Goal: Task Accomplishment & Management: Manage account settings

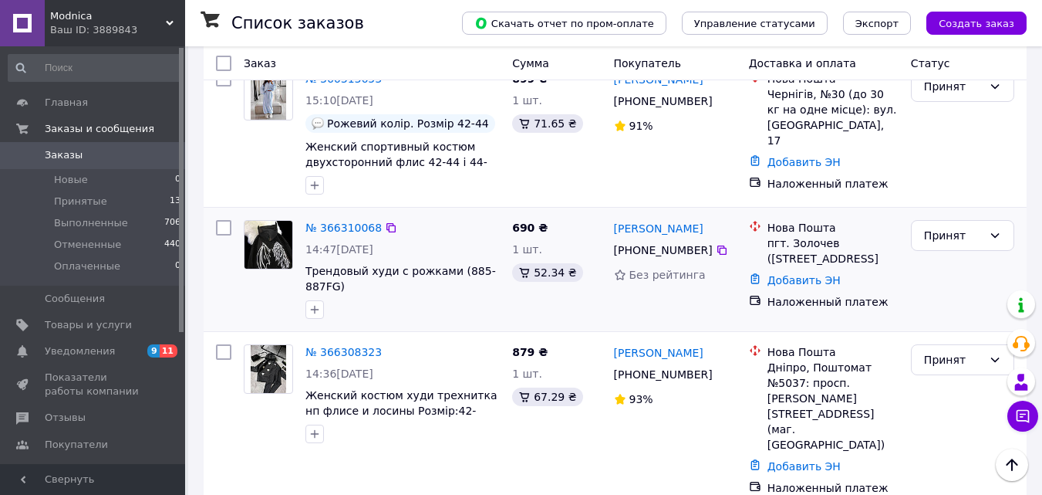
scroll to position [463, 0]
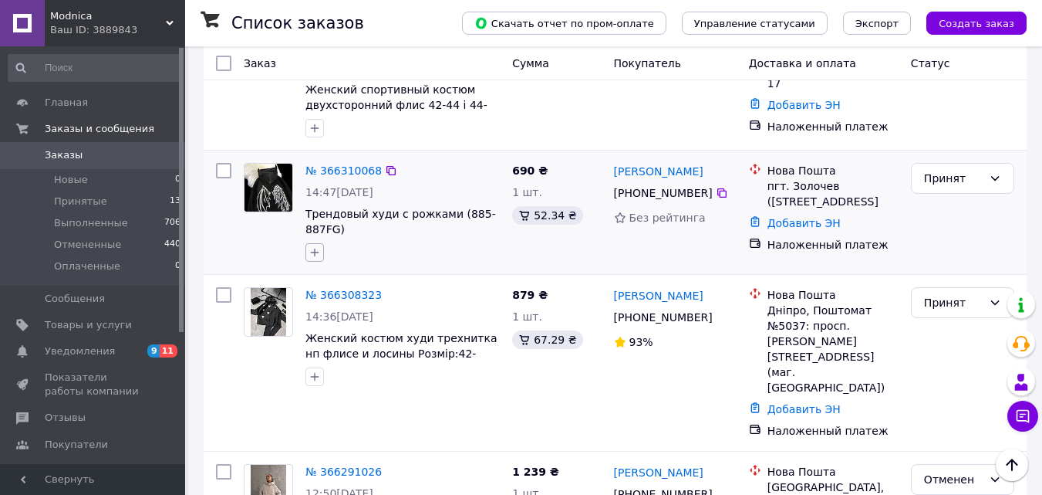
click at [314, 252] on icon "button" at bounding box center [315, 252] width 12 height 12
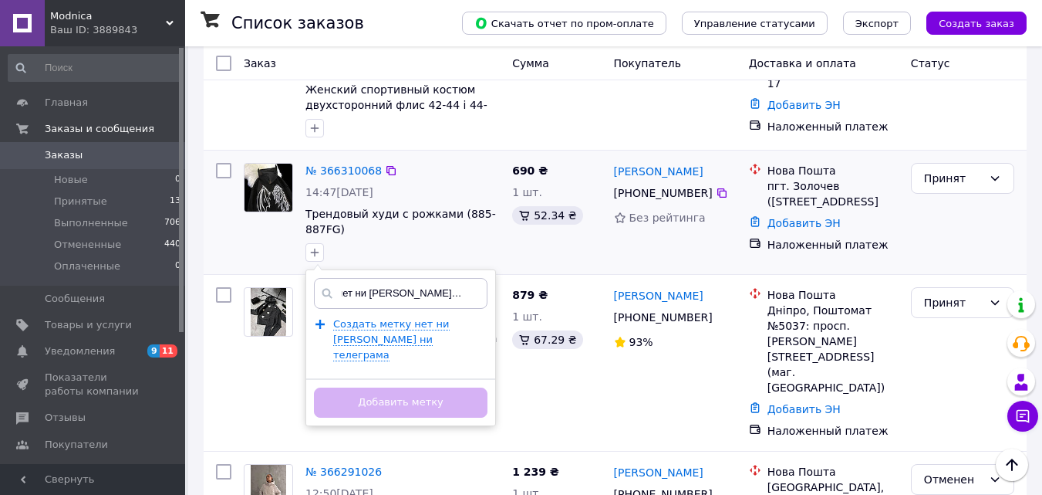
scroll to position [0, 10]
type input "нет ни вайбера ни телеграма"
click at [348, 327] on span "Создать метку нет ни вайбера ни телеграма" at bounding box center [391, 339] width 117 height 43
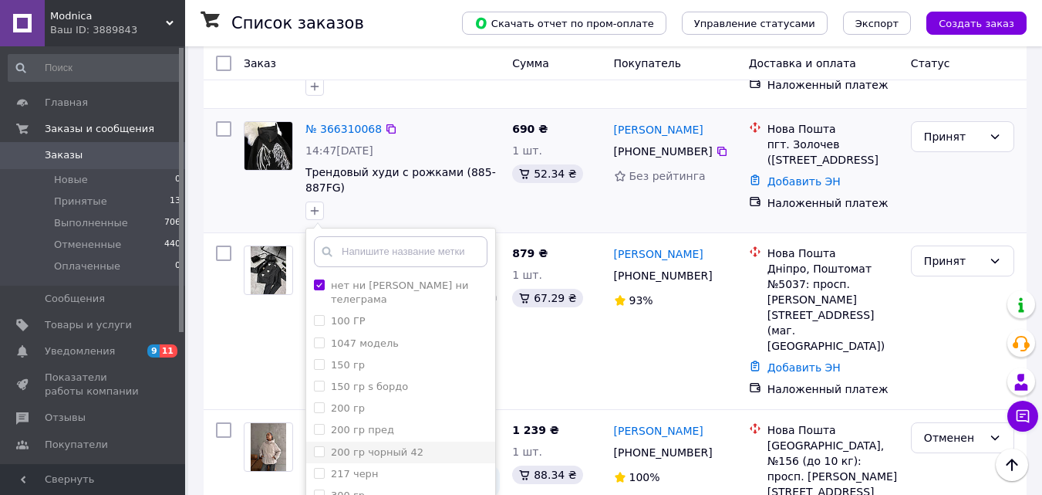
scroll to position [617, 0]
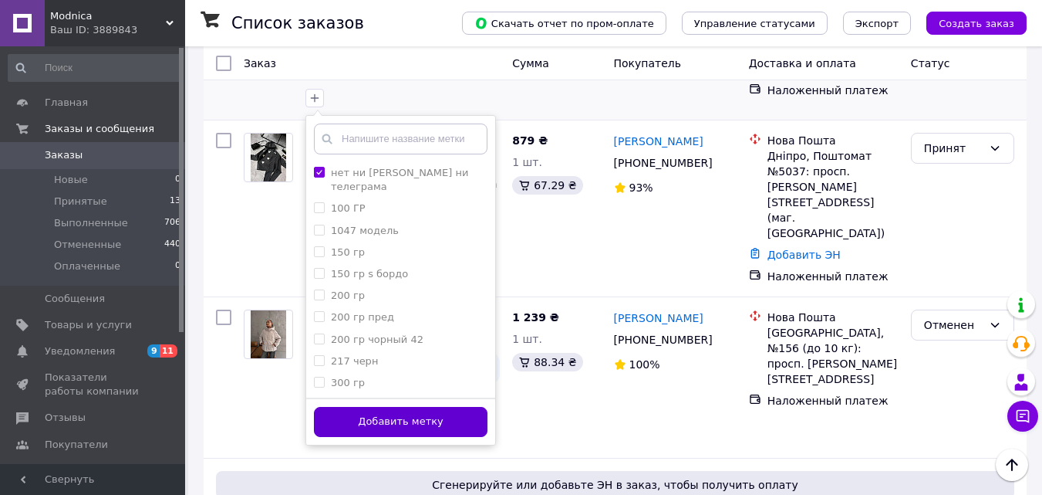
click at [373, 419] on button "Добавить метку" at bounding box center [401, 422] width 174 height 30
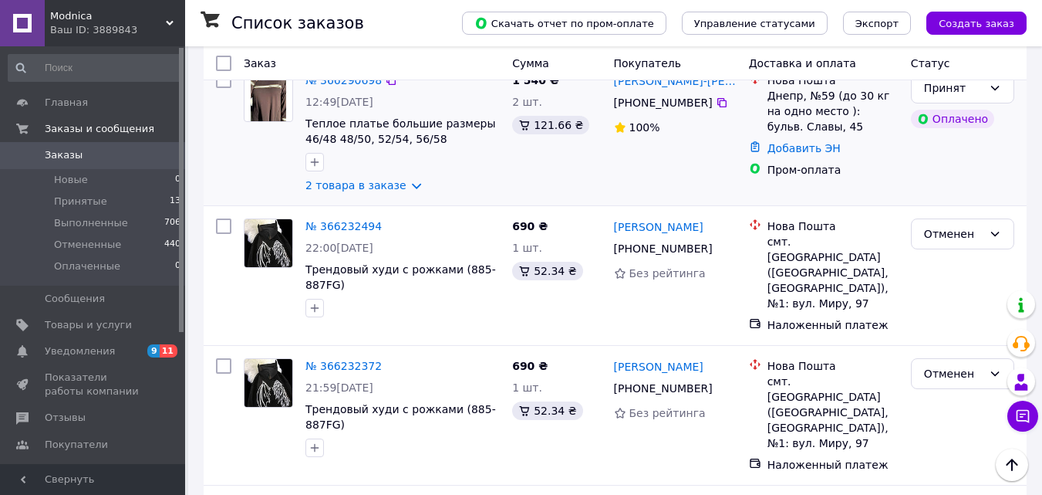
scroll to position [1080, 0]
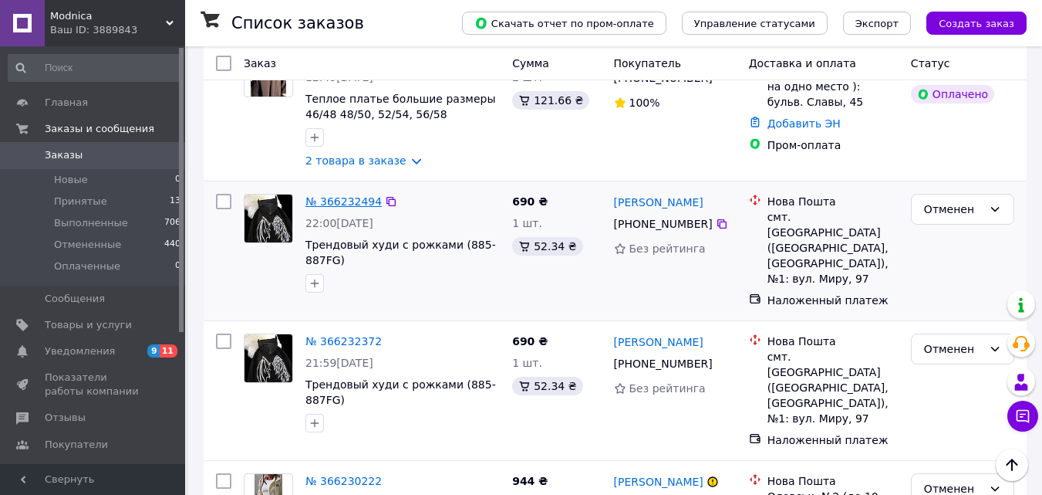
click at [318, 195] on link "№ 366232494" at bounding box center [344, 201] width 76 height 12
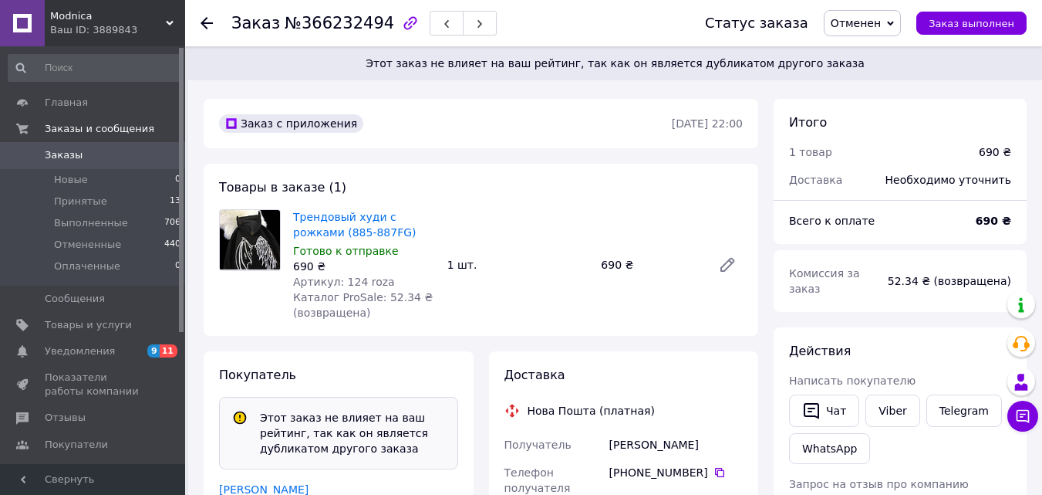
click at [204, 22] on use at bounding box center [207, 23] width 12 height 12
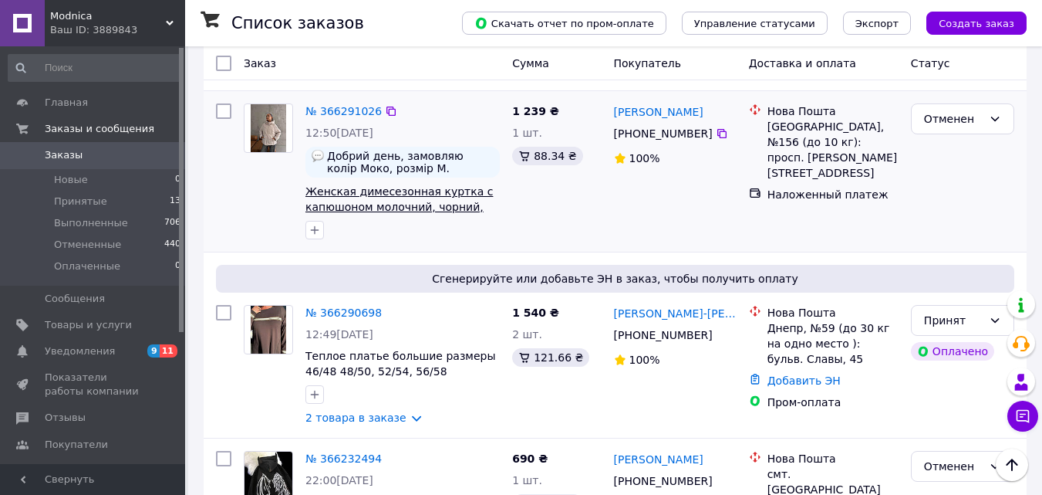
scroll to position [1157, 0]
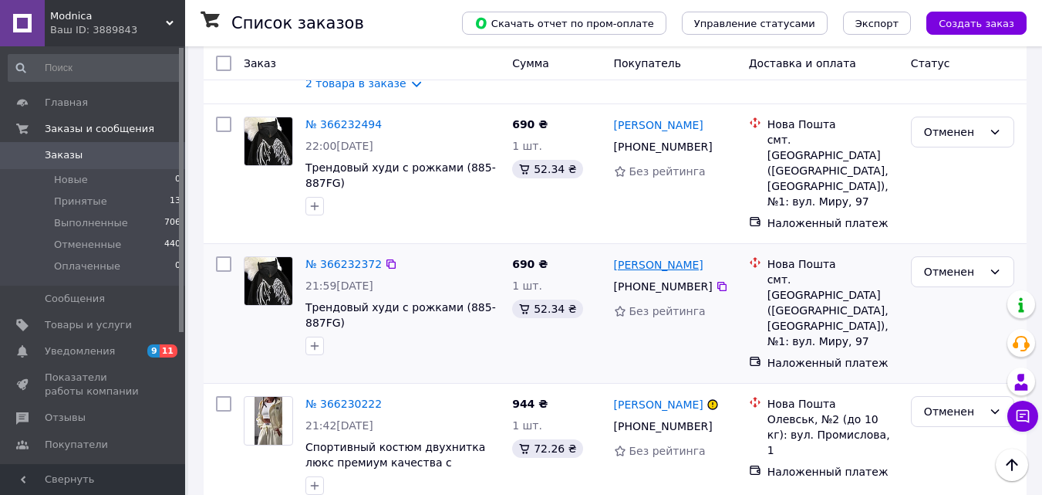
click at [662, 257] on link "[PERSON_NAME]" at bounding box center [659, 264] width 90 height 15
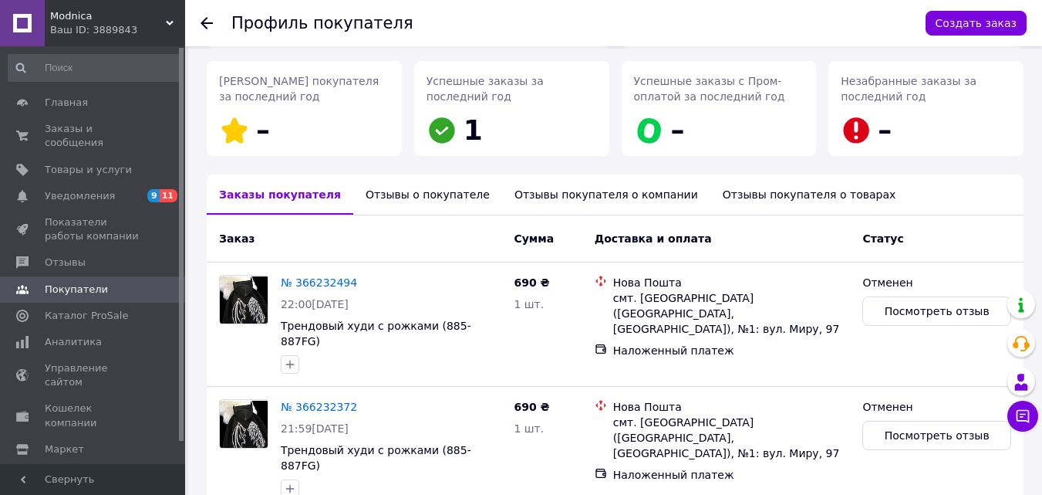
scroll to position [196, 0]
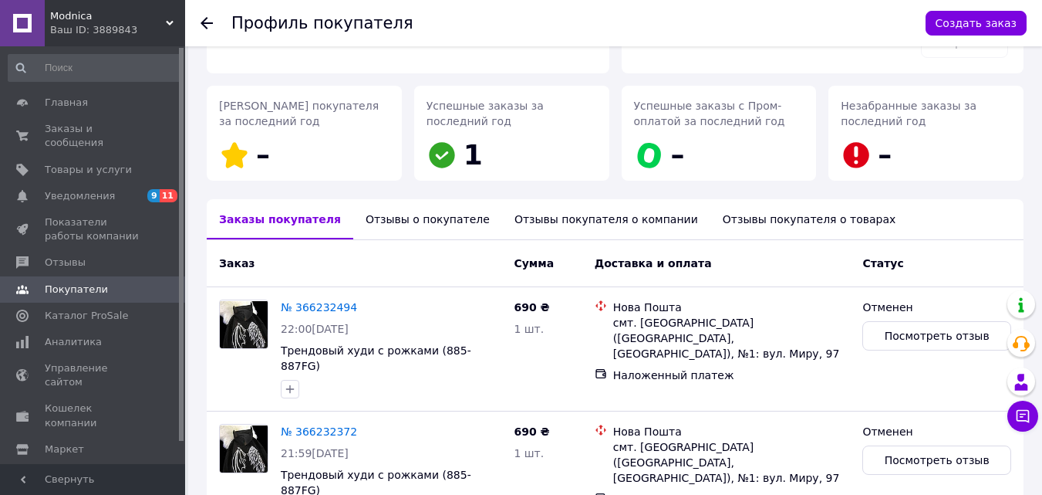
click at [370, 215] on div "Отзывы о покупателе" at bounding box center [427, 219] width 149 height 40
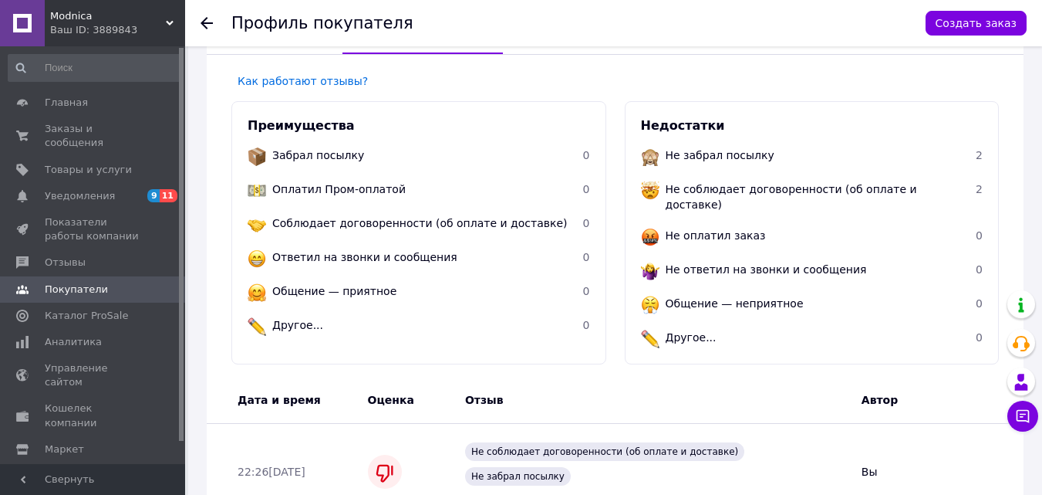
scroll to position [508, 0]
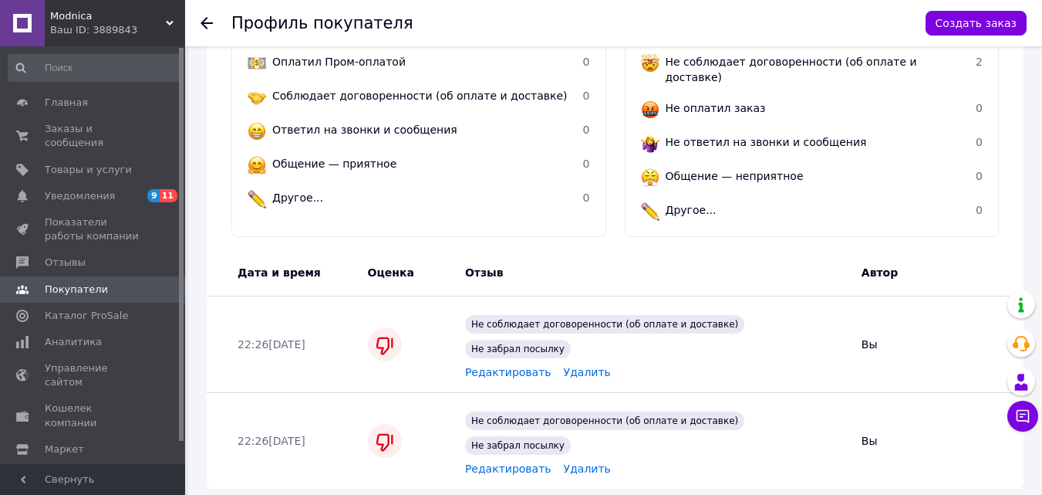
click at [212, 22] on icon at bounding box center [207, 23] width 12 height 12
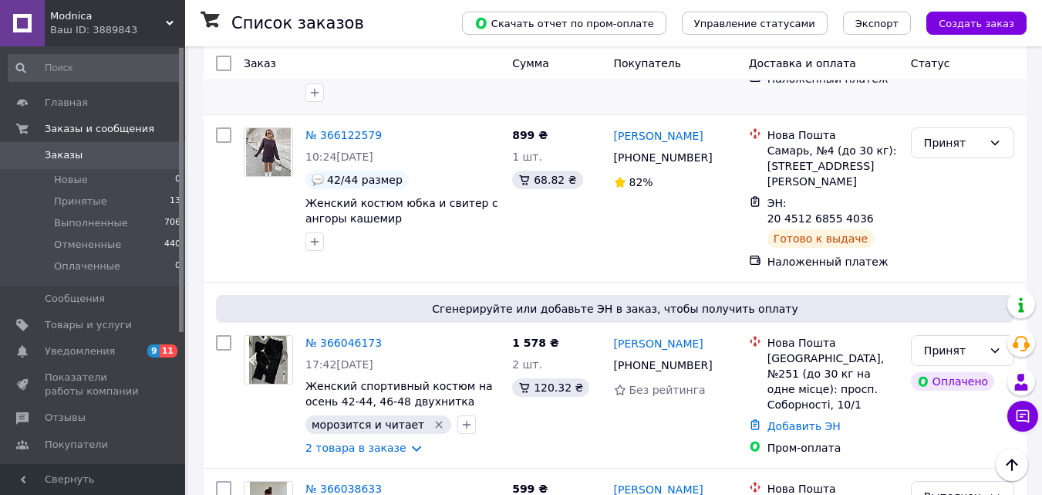
scroll to position [2006, 0]
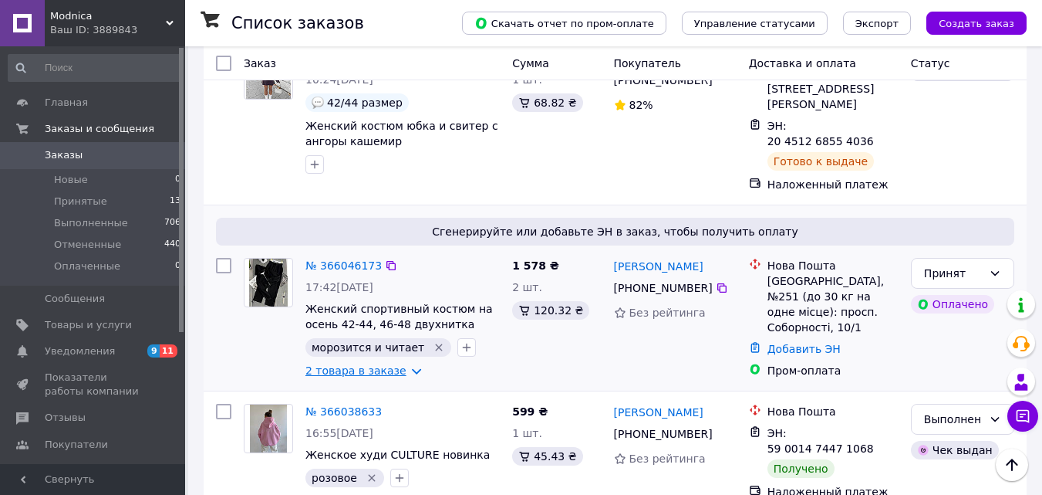
click at [399, 364] on link "2 товара в заказе" at bounding box center [356, 370] width 101 height 12
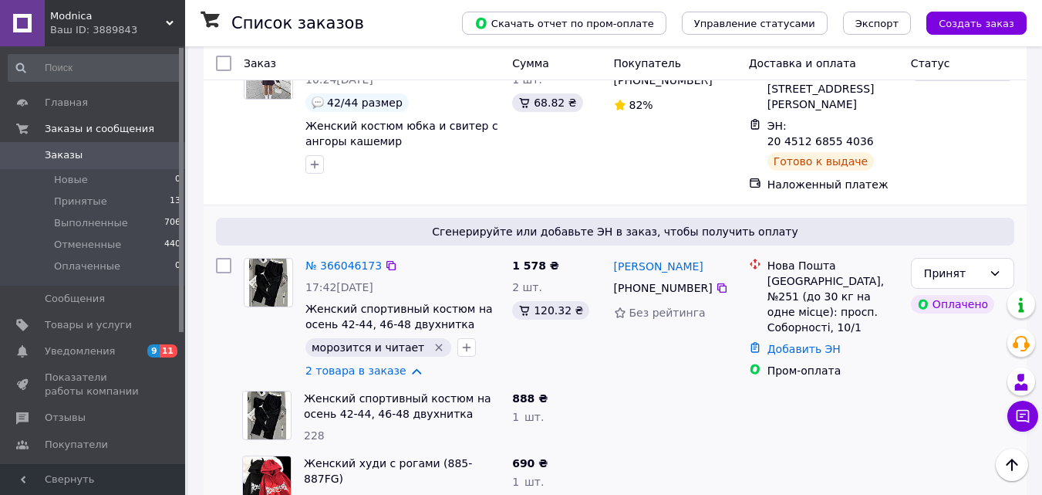
click at [433, 341] on icon "Удалить метку" at bounding box center [439, 347] width 12 height 12
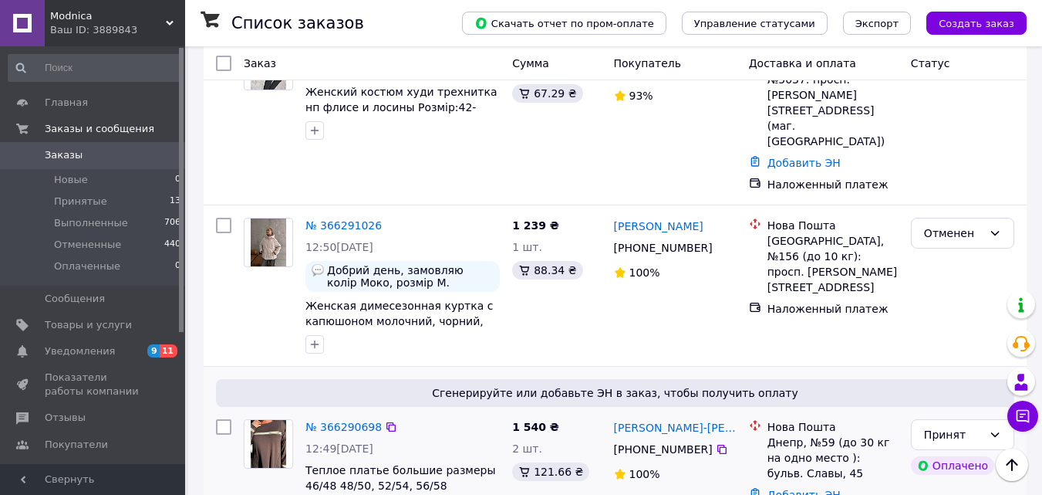
scroll to position [617, 0]
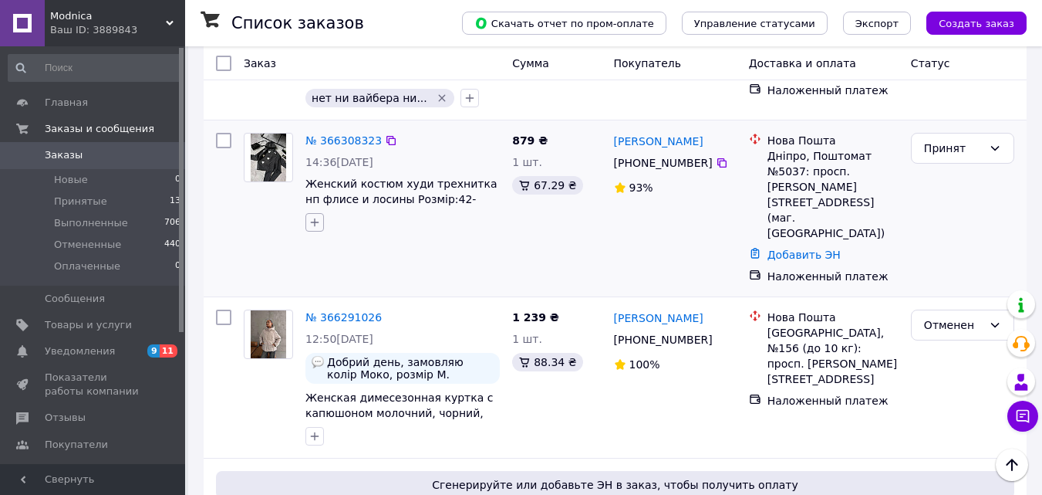
click at [314, 228] on icon "button" at bounding box center [315, 222] width 12 height 12
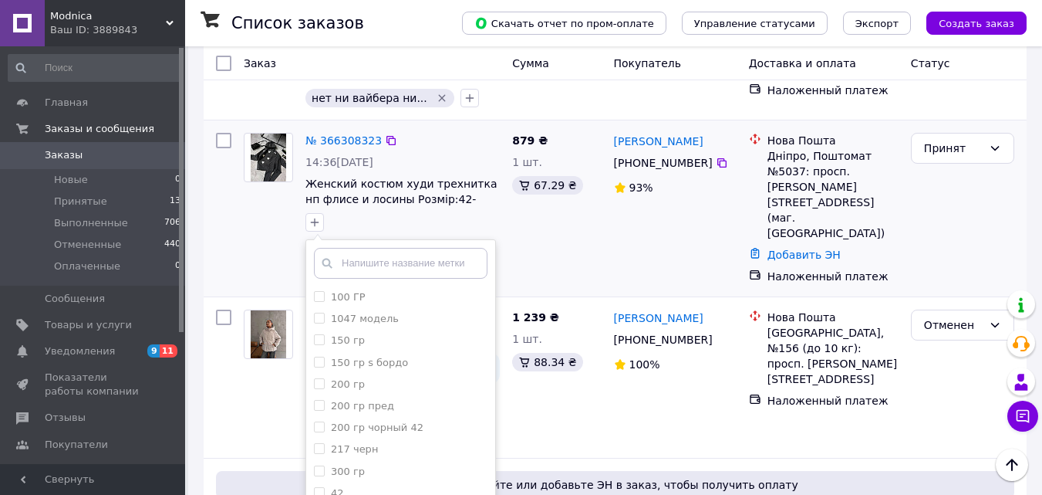
click at [353, 267] on input "text" at bounding box center [401, 263] width 174 height 31
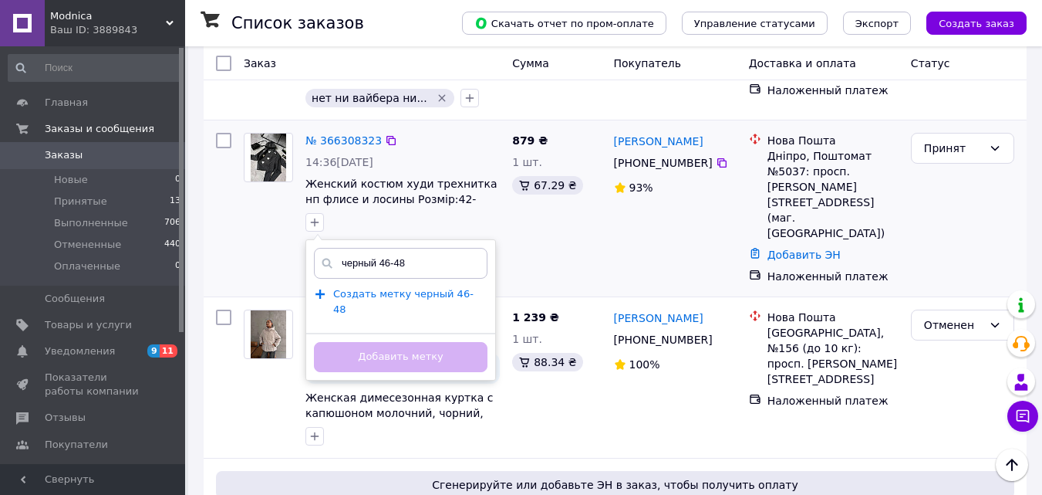
type input "черный 46-48"
click at [389, 295] on span "Создать метку черный 46-48" at bounding box center [403, 302] width 140 height 28
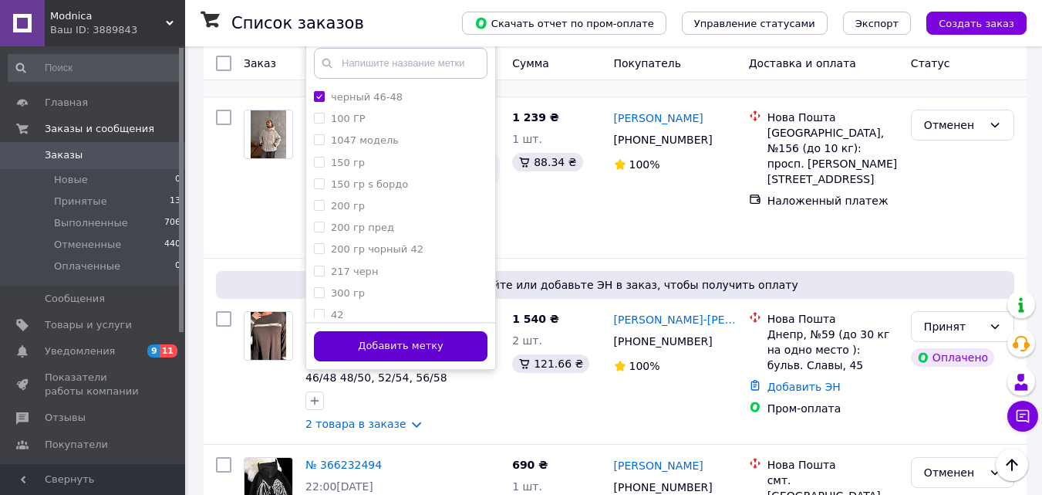
scroll to position [849, 0]
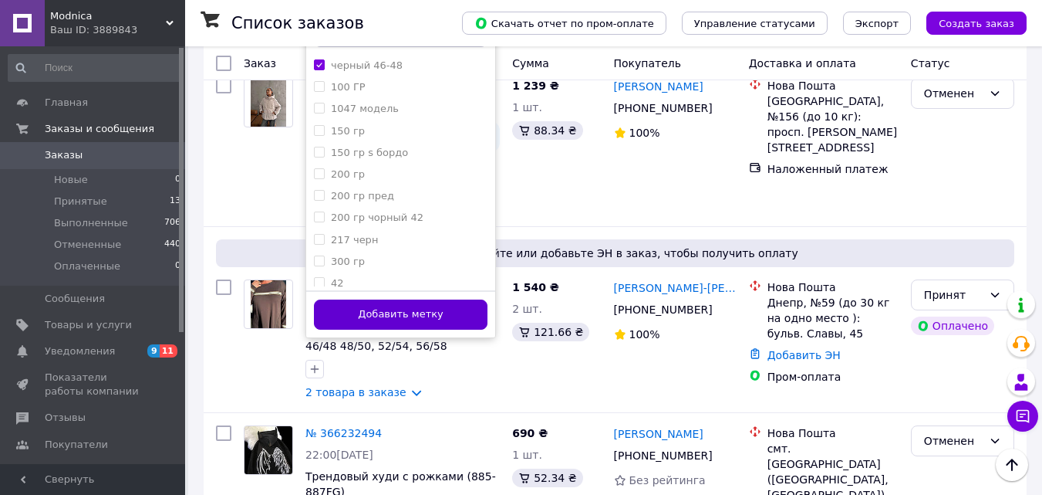
click at [377, 326] on button "Добавить метку" at bounding box center [401, 314] width 174 height 30
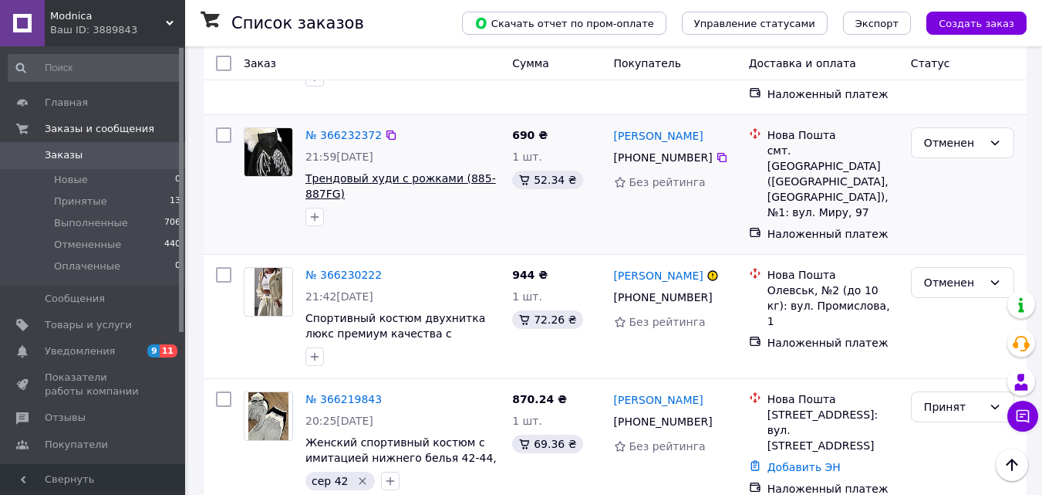
scroll to position [1312, 0]
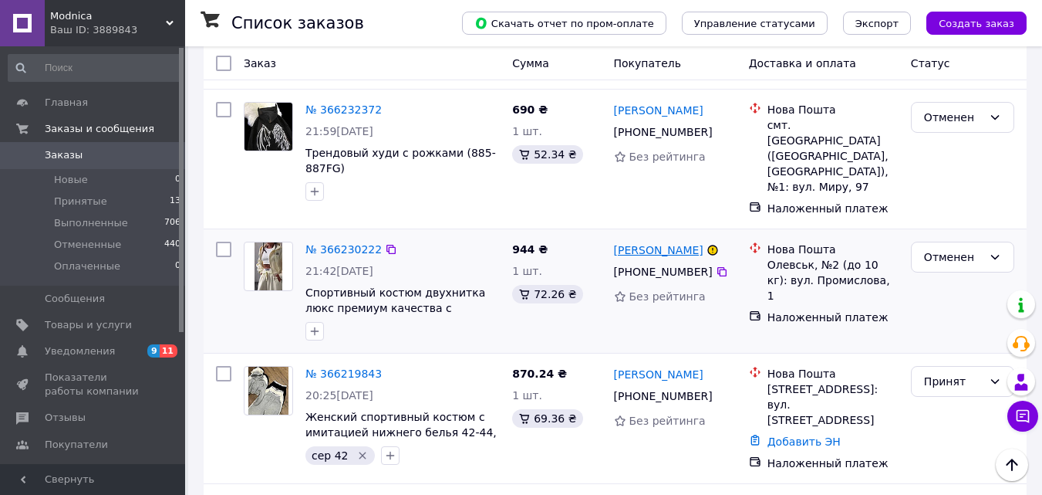
click at [667, 242] on link "[PERSON_NAME]" at bounding box center [659, 249] width 90 height 15
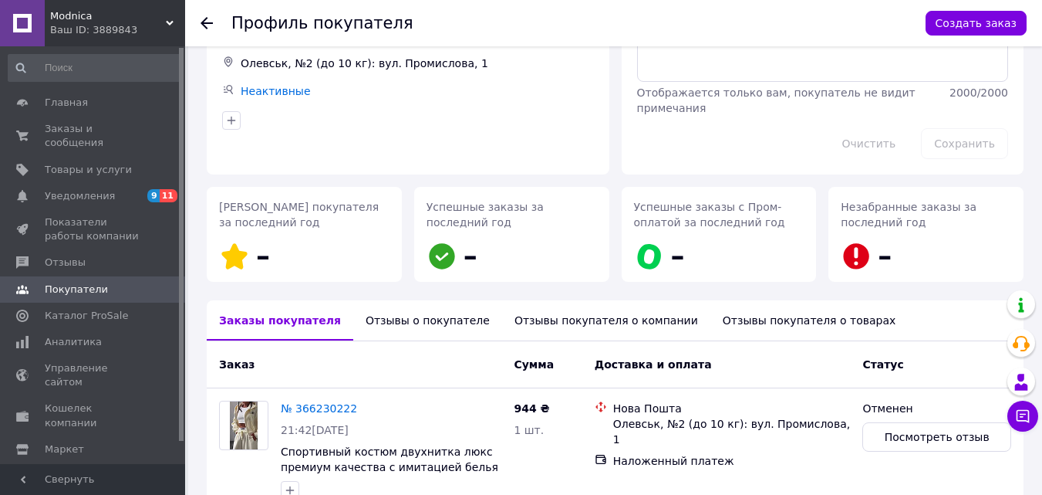
scroll to position [180, 0]
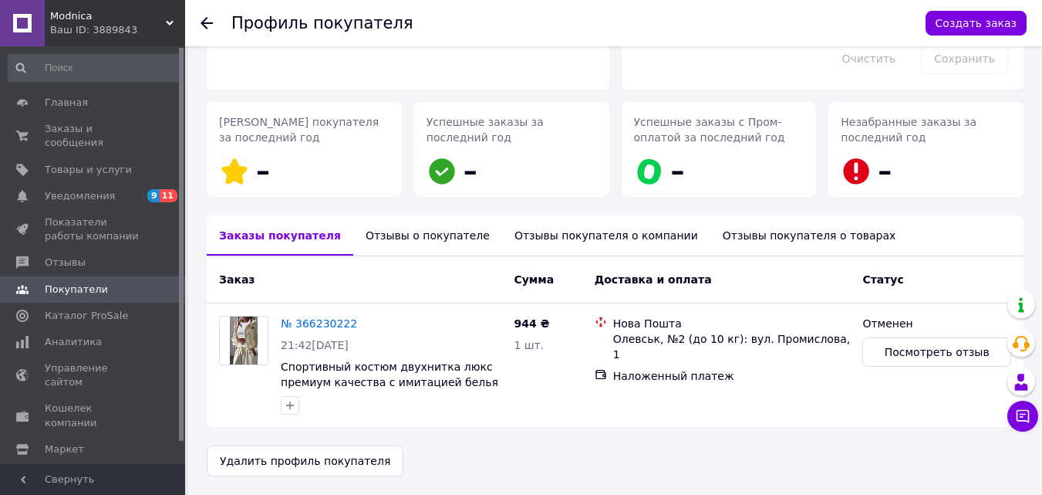
click at [409, 235] on div "Отзывы о покупателе" at bounding box center [427, 235] width 149 height 40
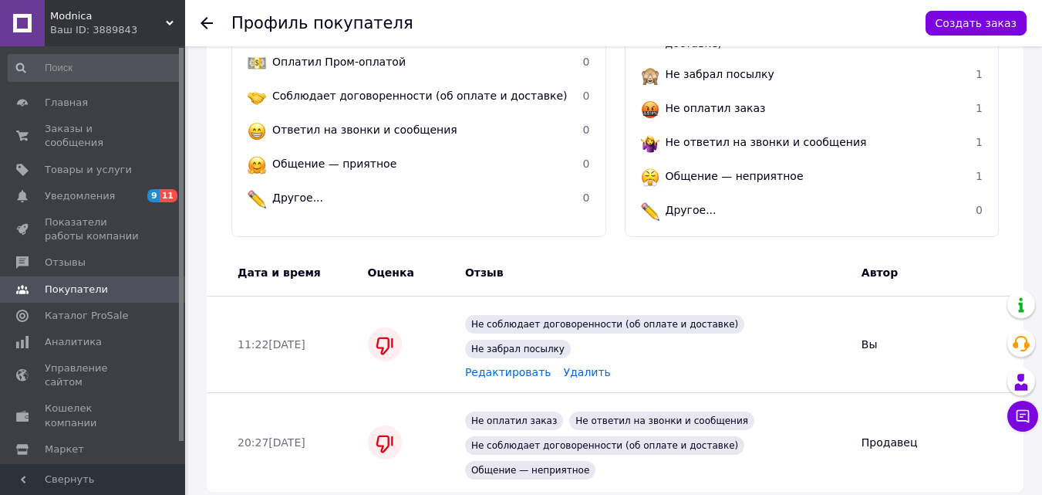
scroll to position [512, 0]
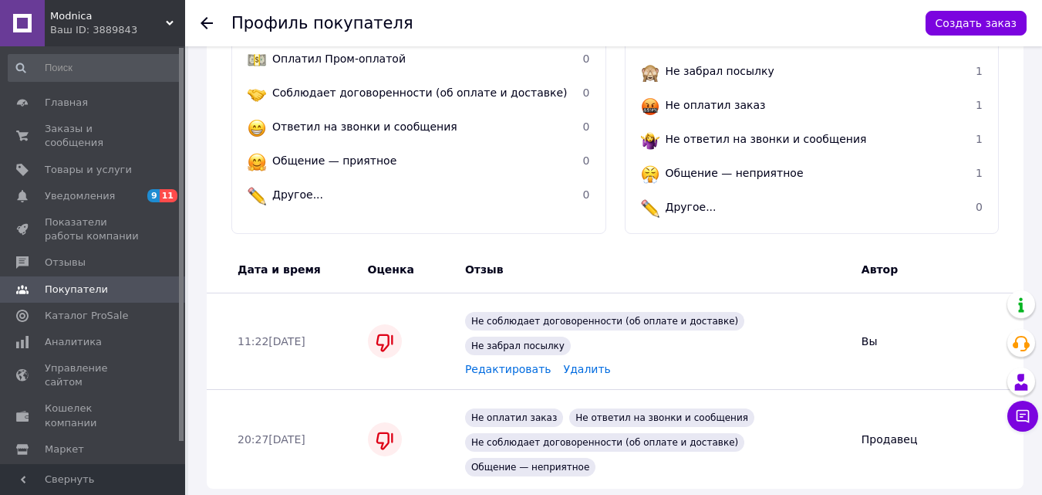
click at [202, 19] on icon at bounding box center [207, 23] width 12 height 12
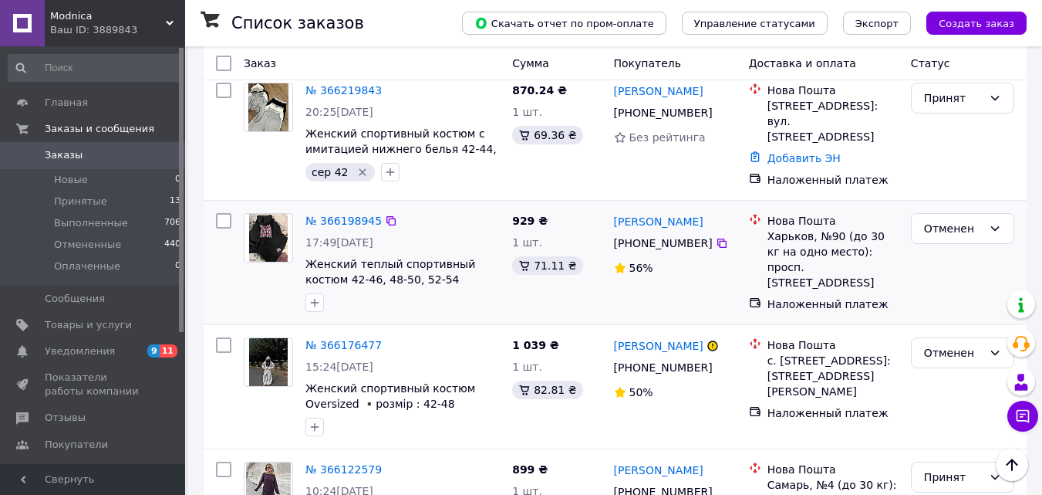
scroll to position [1620, 0]
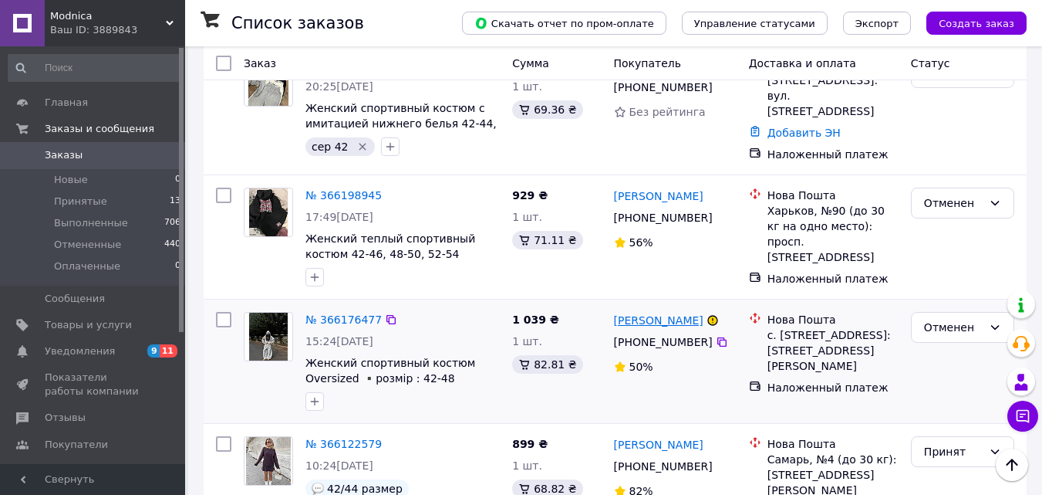
click at [645, 312] on link "[PERSON_NAME]" at bounding box center [659, 319] width 90 height 15
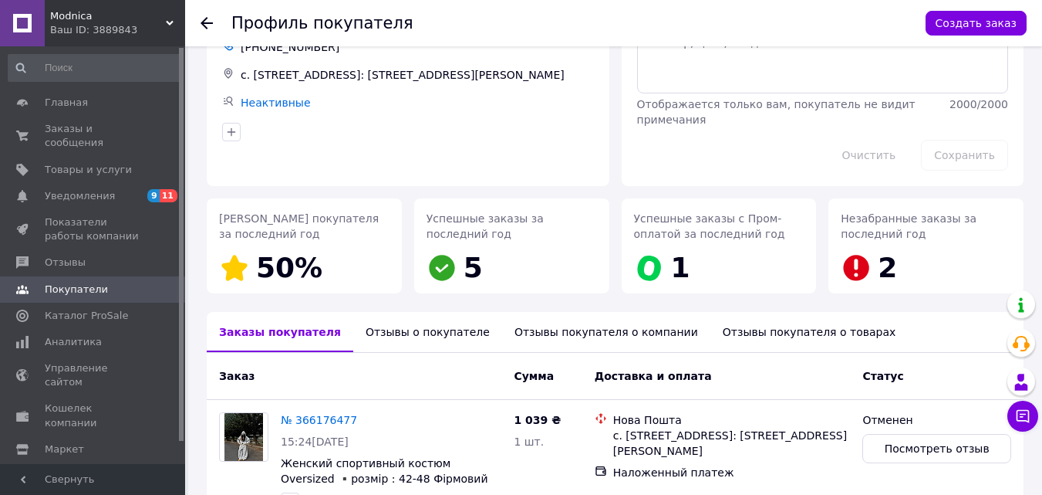
scroll to position [180, 0]
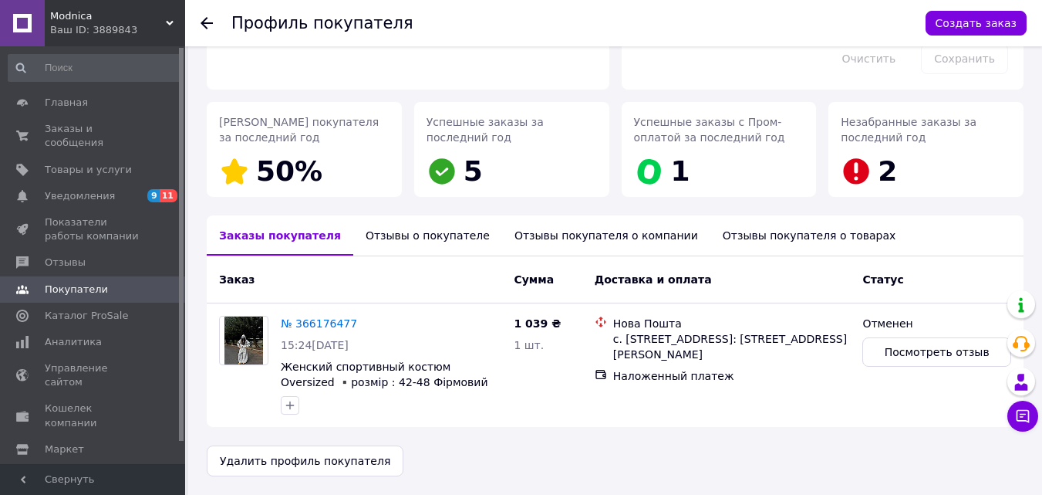
click at [354, 231] on div "Отзывы о покупателе" at bounding box center [427, 235] width 149 height 40
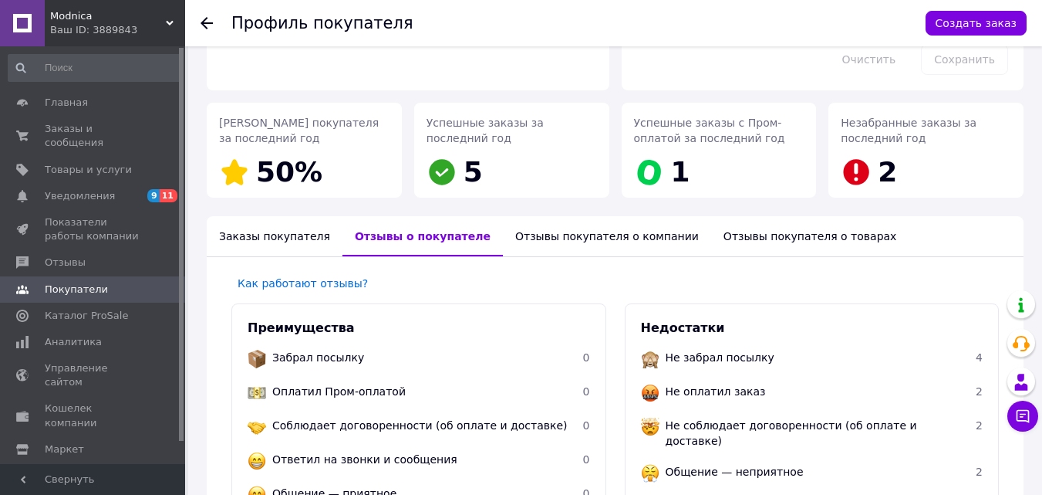
scroll to position [73, 0]
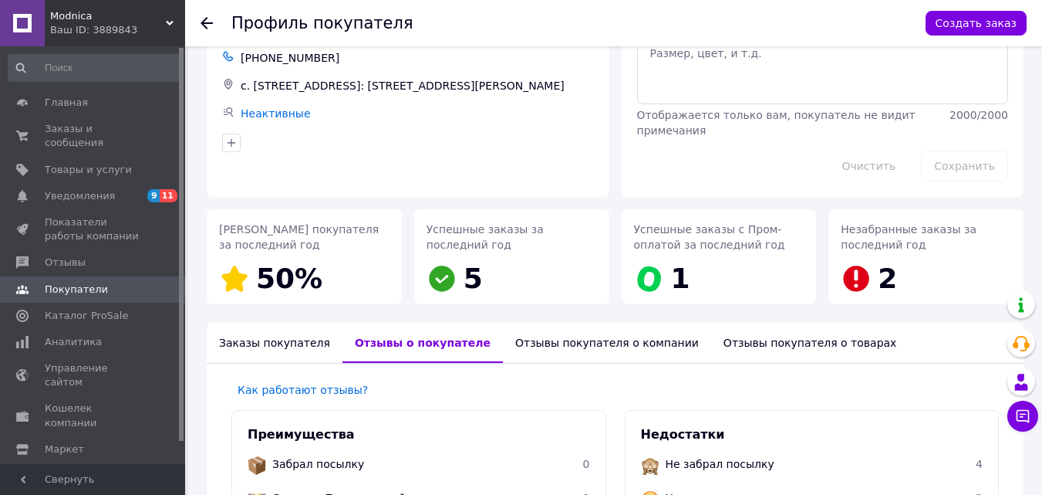
click at [208, 22] on use at bounding box center [207, 23] width 12 height 12
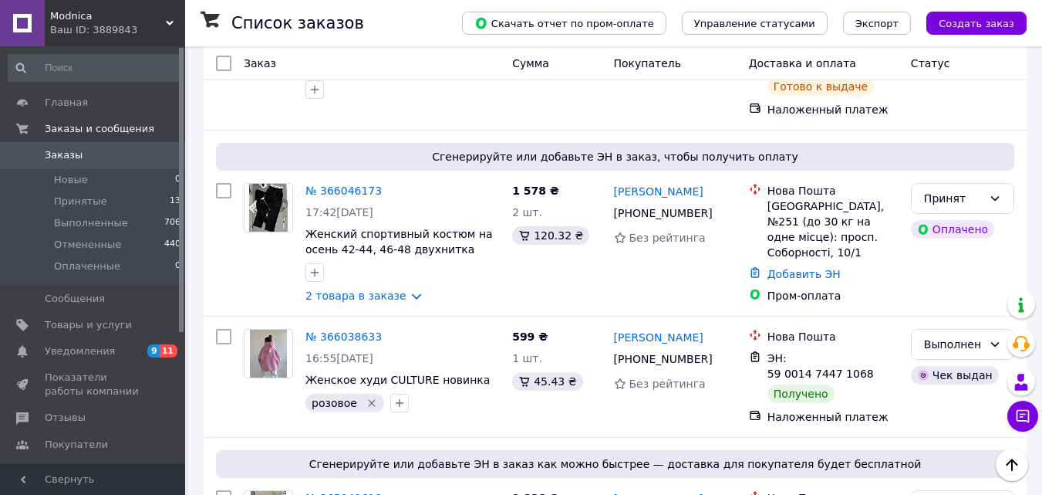
scroll to position [2083, 0]
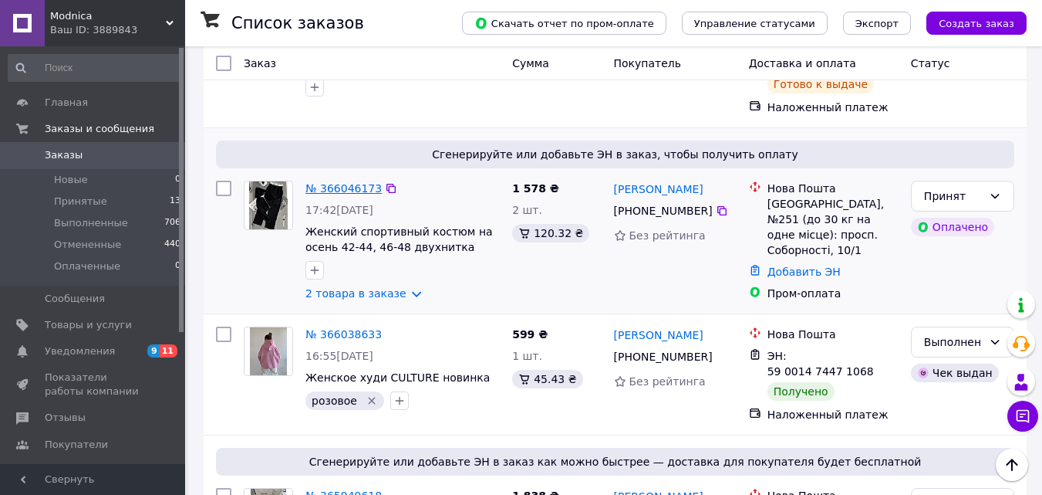
click at [350, 182] on link "№ 366046173" at bounding box center [344, 188] width 76 height 12
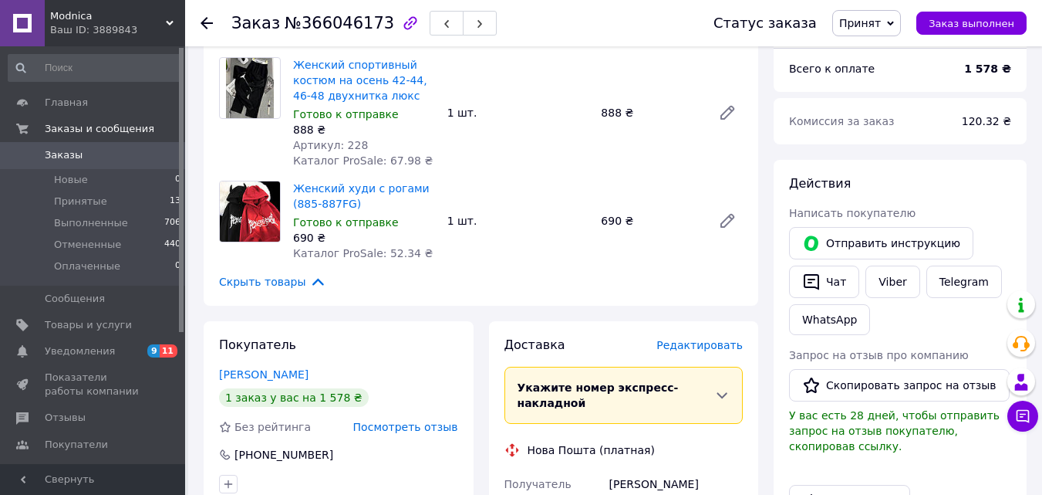
scroll to position [543, 0]
click at [823, 266] on button "Чат" at bounding box center [824, 282] width 70 height 32
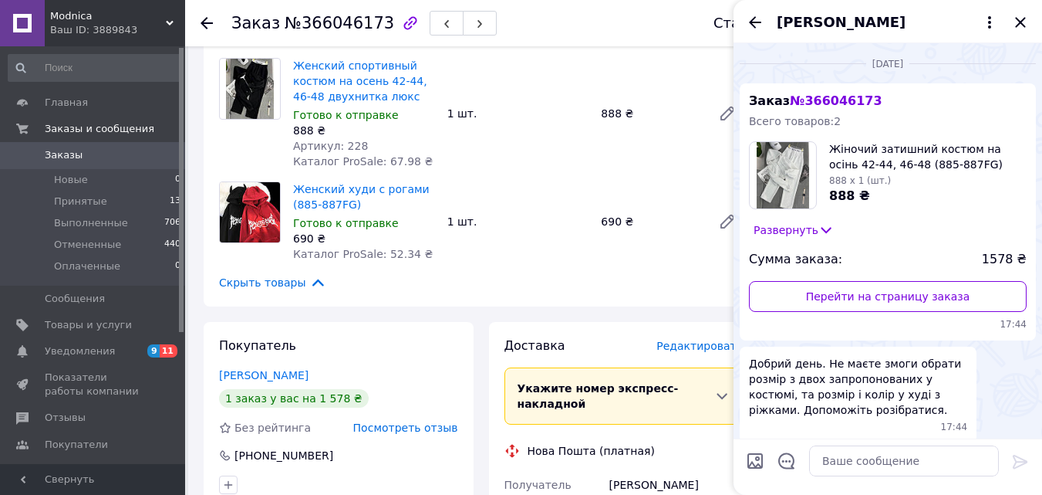
scroll to position [518, 0]
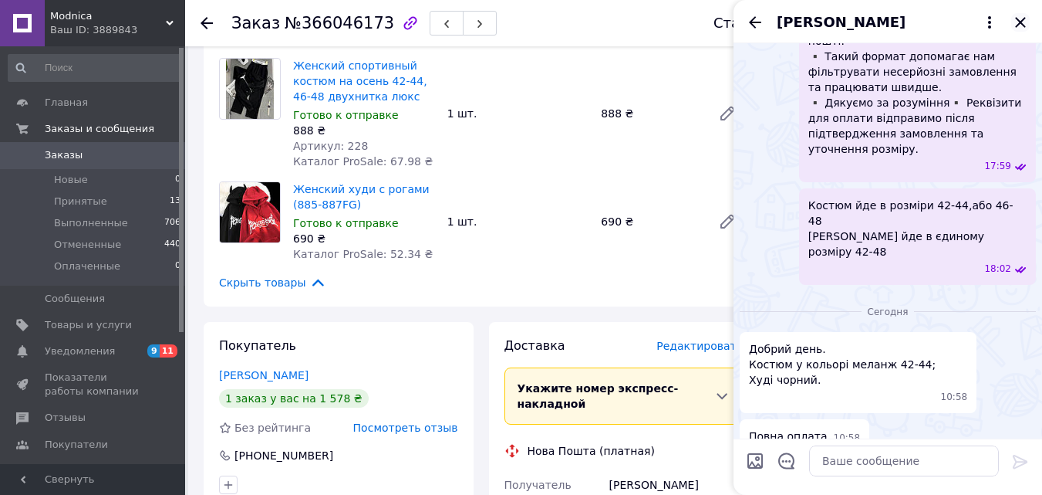
click at [1027, 29] on icon "Закрыть" at bounding box center [1021, 22] width 19 height 19
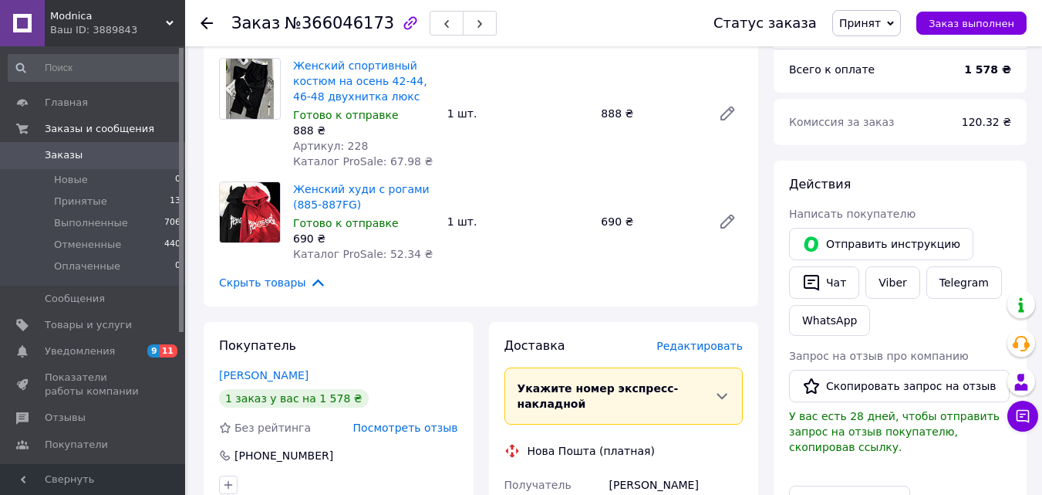
click at [204, 18] on icon at bounding box center [207, 23] width 12 height 12
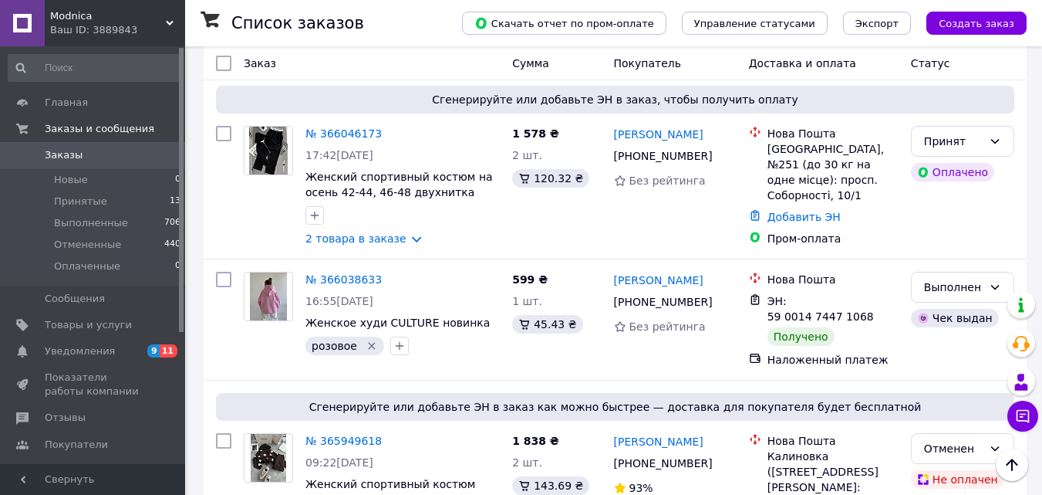
scroll to position [2160, 0]
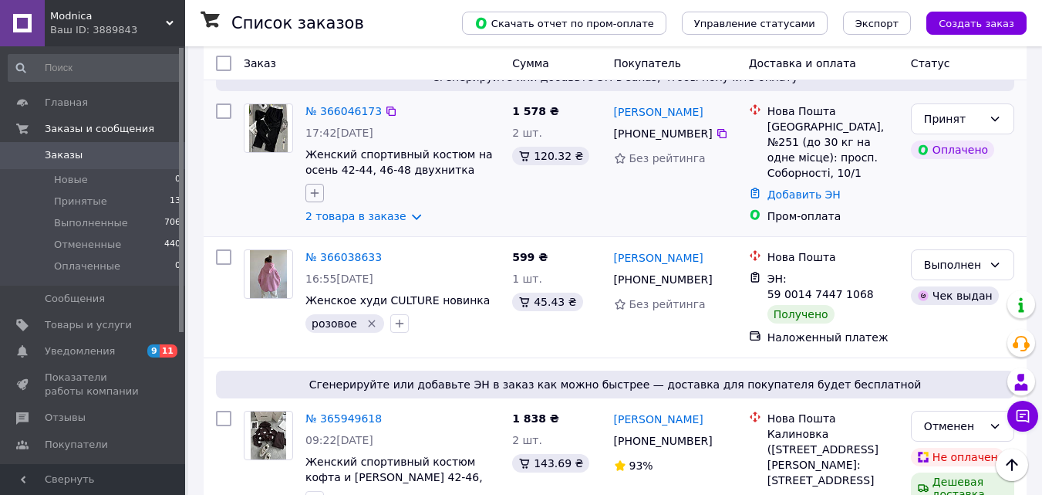
click at [312, 187] on icon "button" at bounding box center [315, 193] width 12 height 12
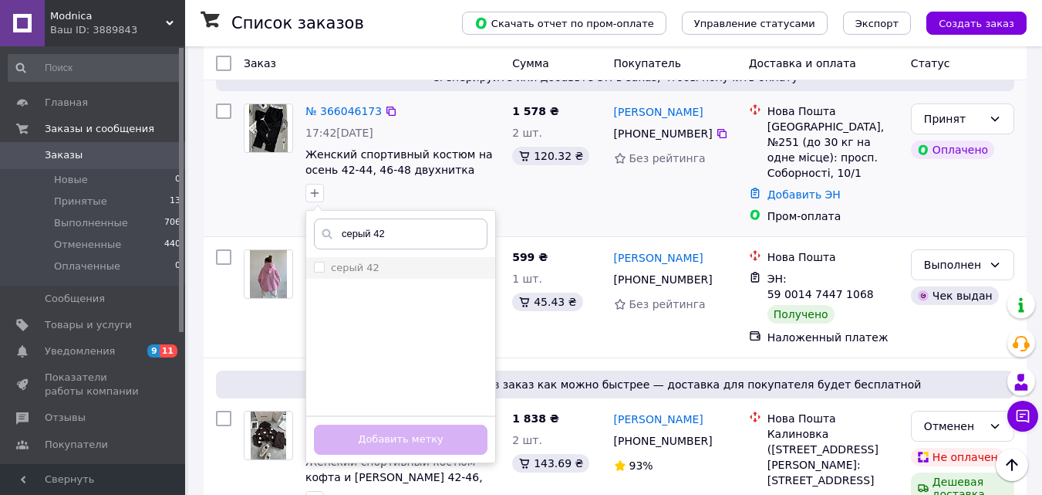
type input "серый 42"
click at [321, 262] on input "серый 42" at bounding box center [319, 267] width 10 height 10
checkbox input "true"
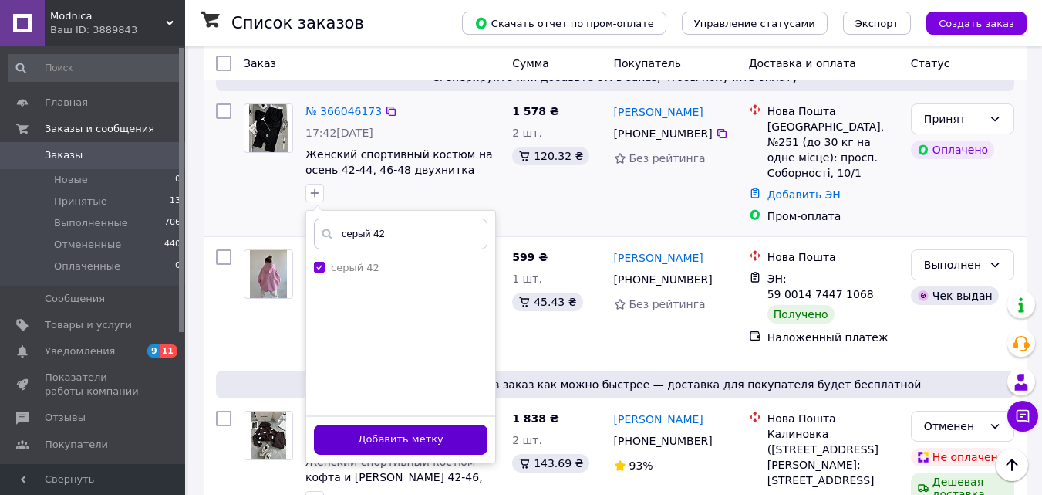
click at [349, 424] on button "Добавить метку" at bounding box center [401, 439] width 174 height 30
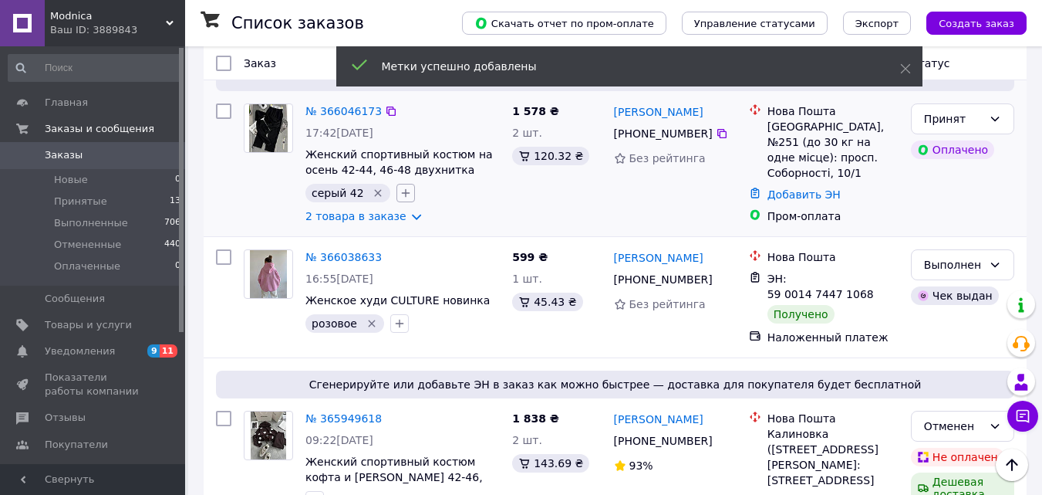
click at [402, 189] on icon "button" at bounding box center [406, 193] width 8 height 8
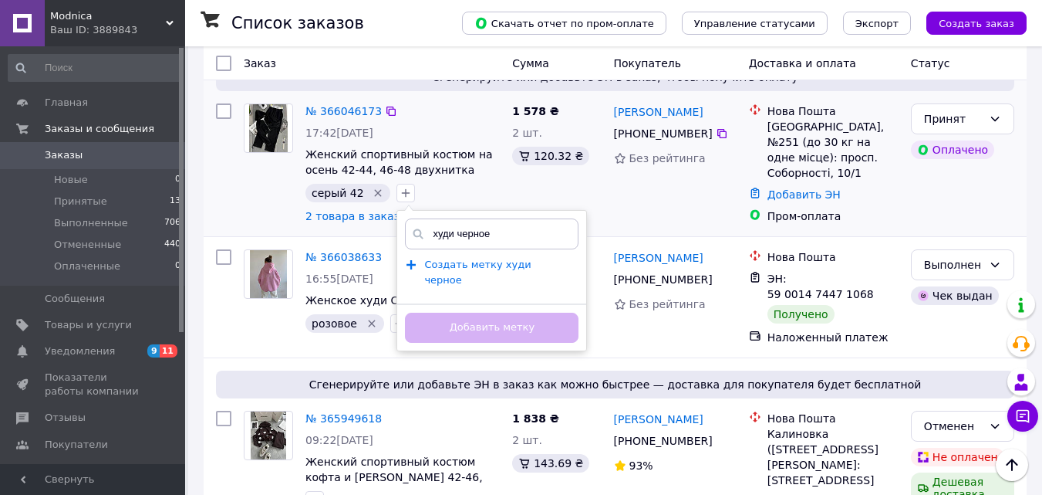
type input "худи черное"
click at [447, 258] on span "Создать метку худи черное" at bounding box center [477, 272] width 106 height 28
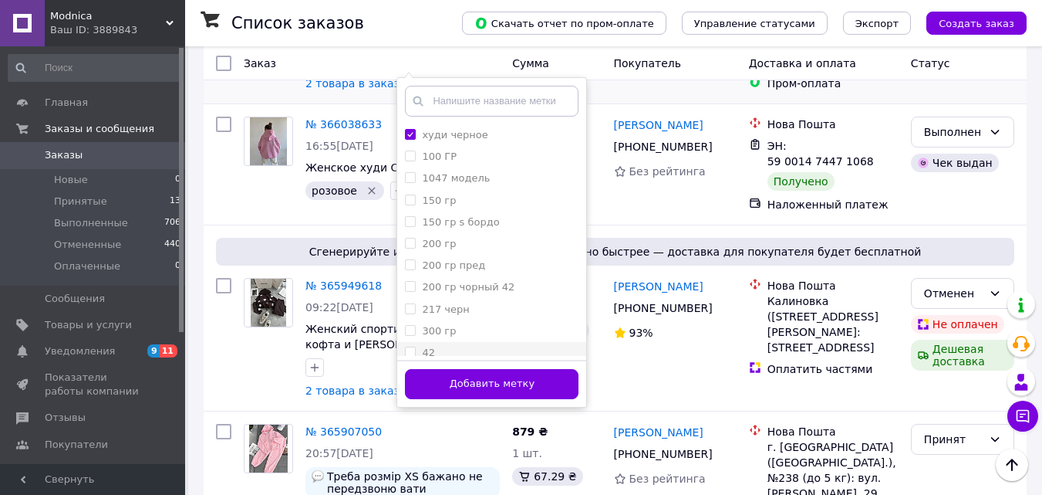
scroll to position [2315, 0]
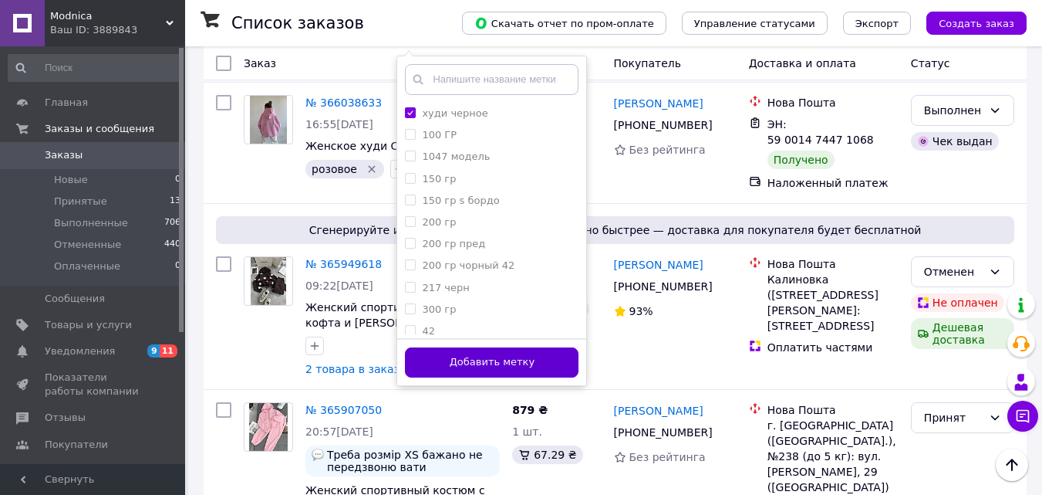
click at [471, 347] on button "Добавить метку" at bounding box center [492, 362] width 174 height 30
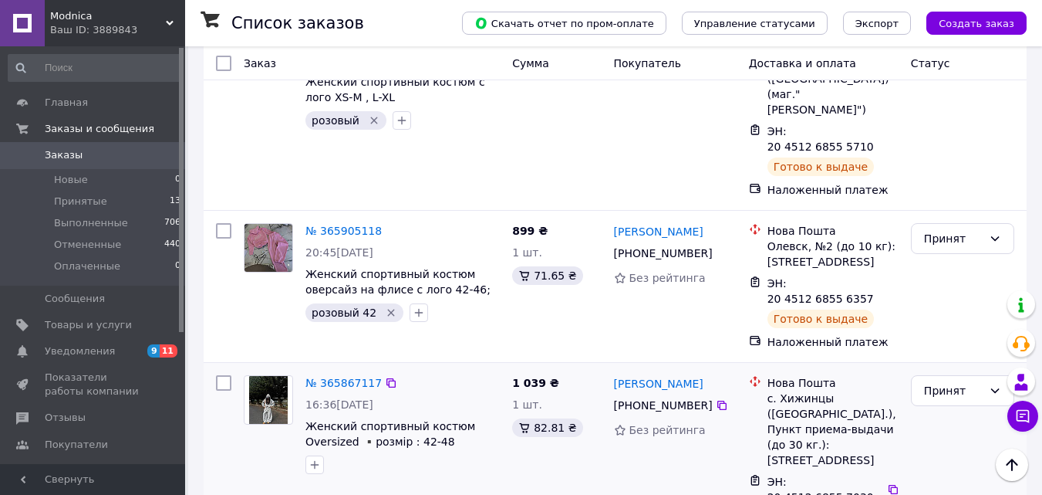
scroll to position [2833, 0]
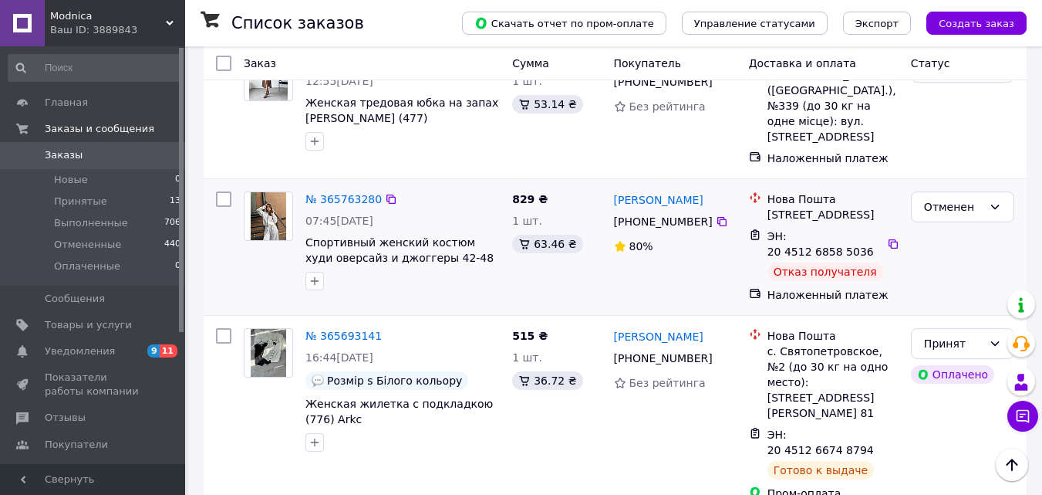
scroll to position [309, 0]
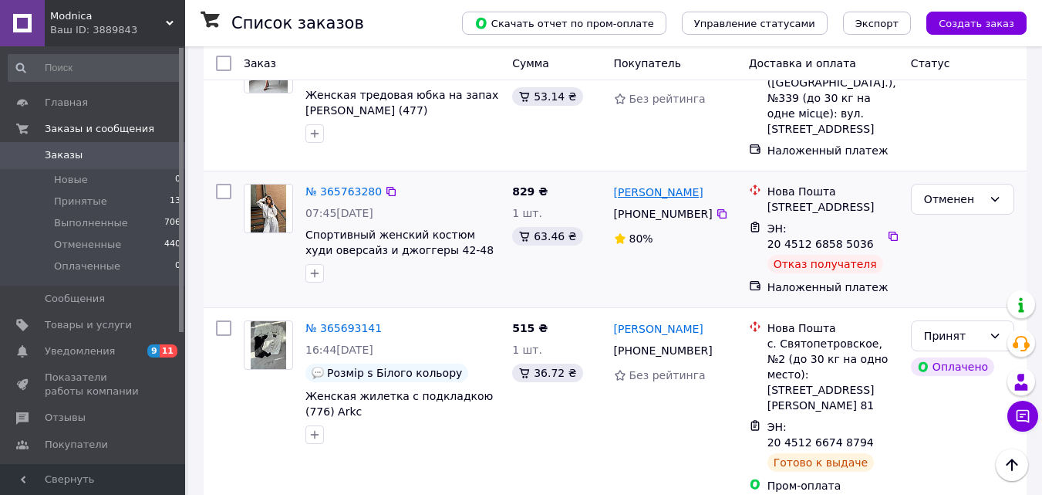
click at [668, 184] on link "[PERSON_NAME]" at bounding box center [659, 191] width 90 height 15
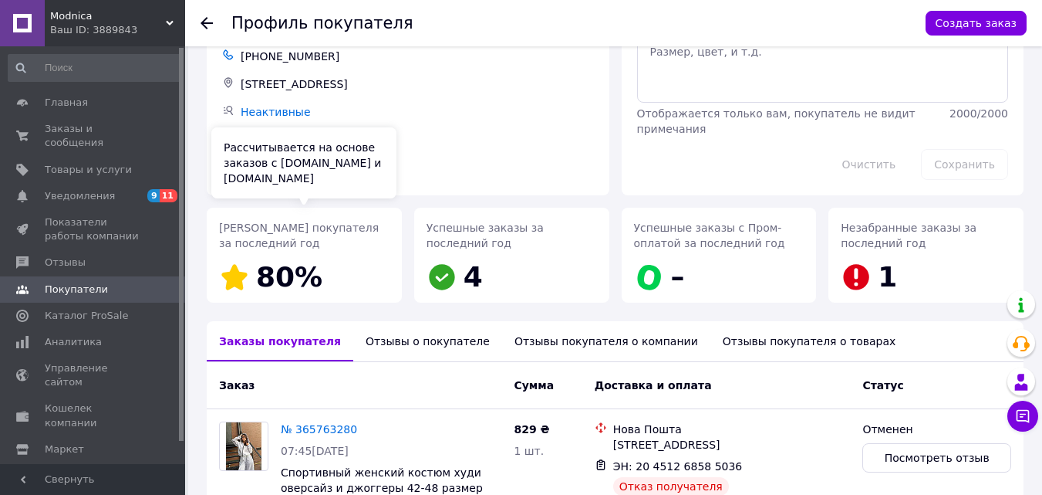
scroll to position [154, 0]
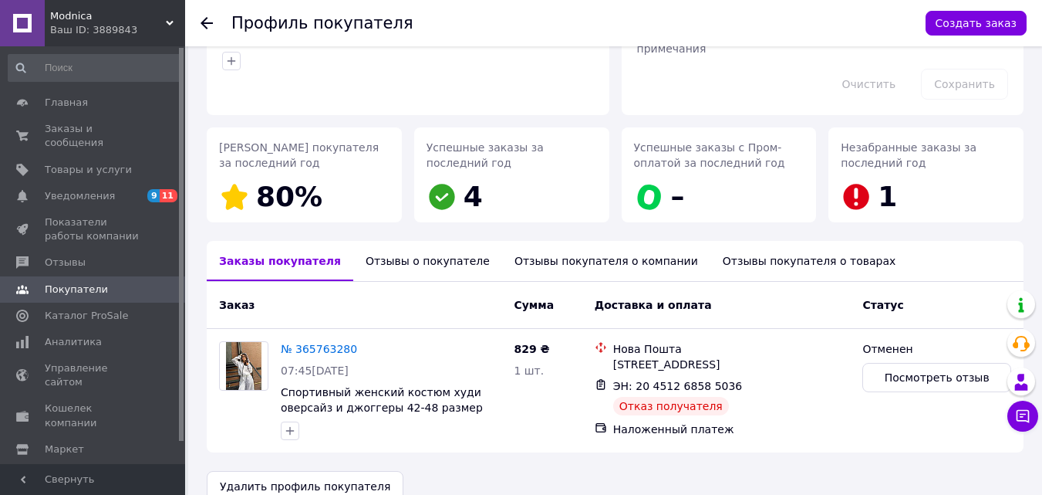
click at [394, 262] on div "Отзывы о покупателе" at bounding box center [427, 261] width 149 height 40
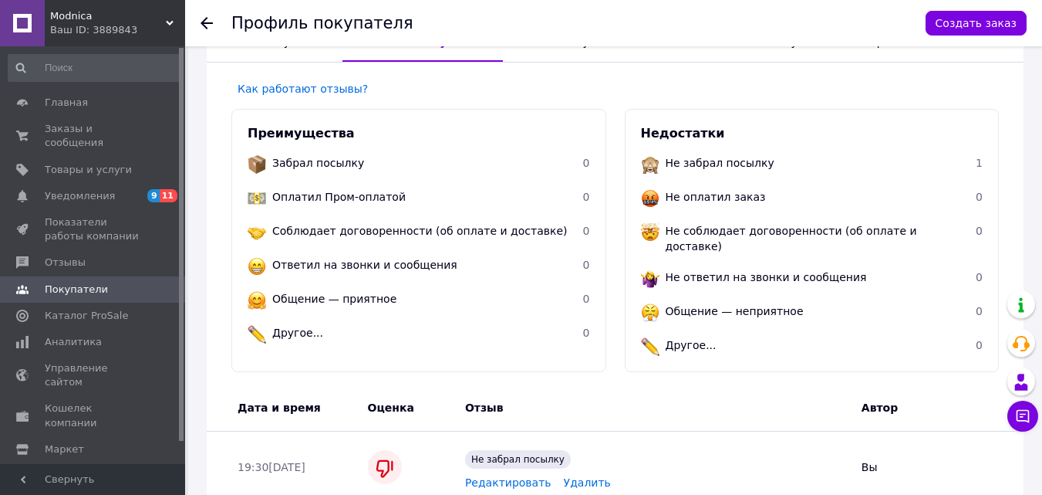
scroll to position [516, 0]
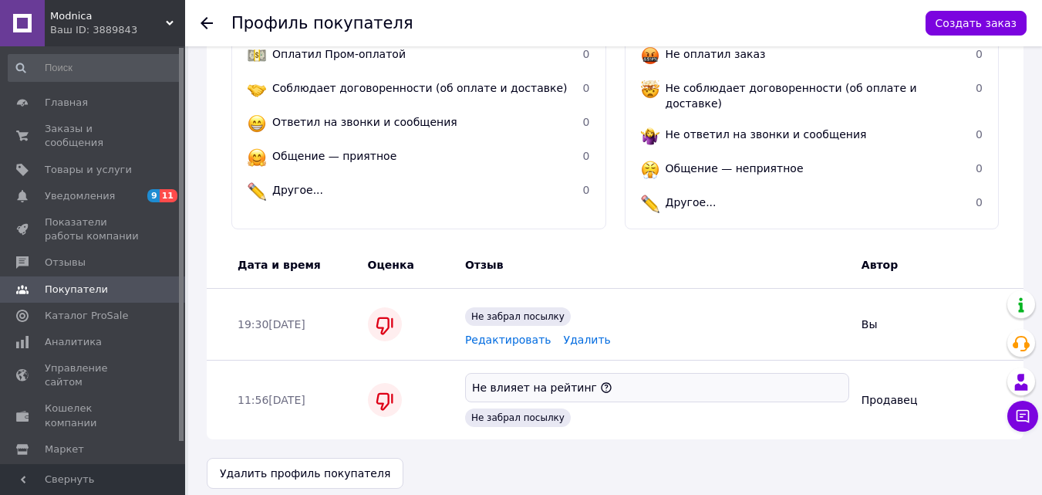
click at [209, 22] on icon at bounding box center [207, 23] width 12 height 12
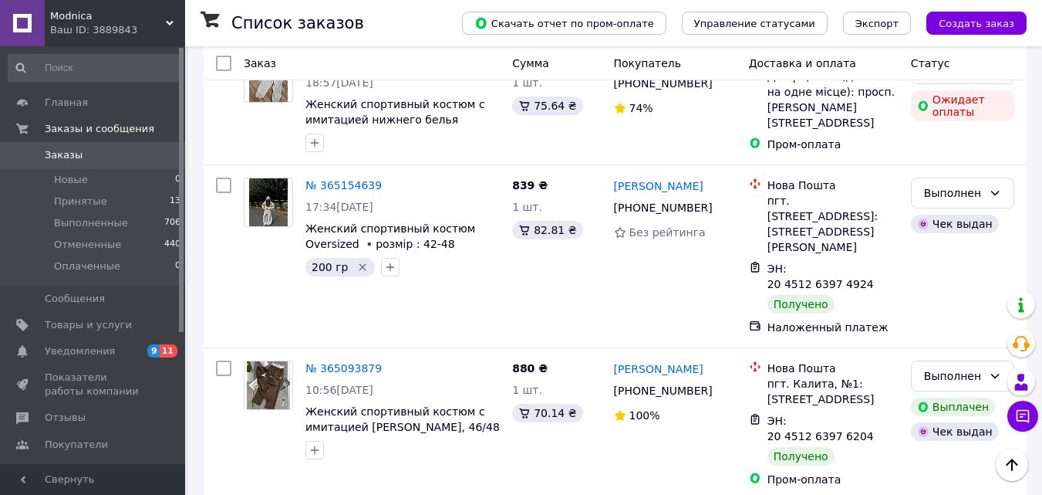
scroll to position [2736, 0]
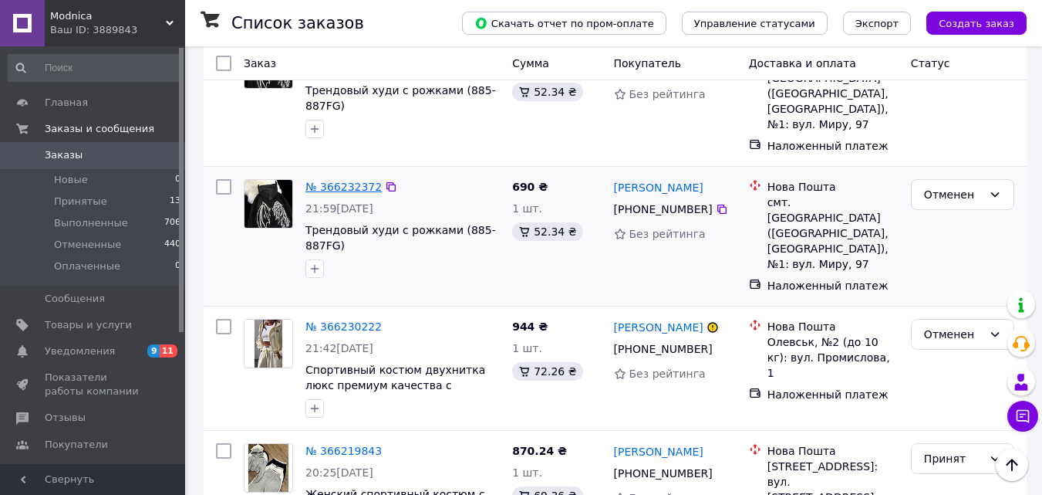
scroll to position [1312, 0]
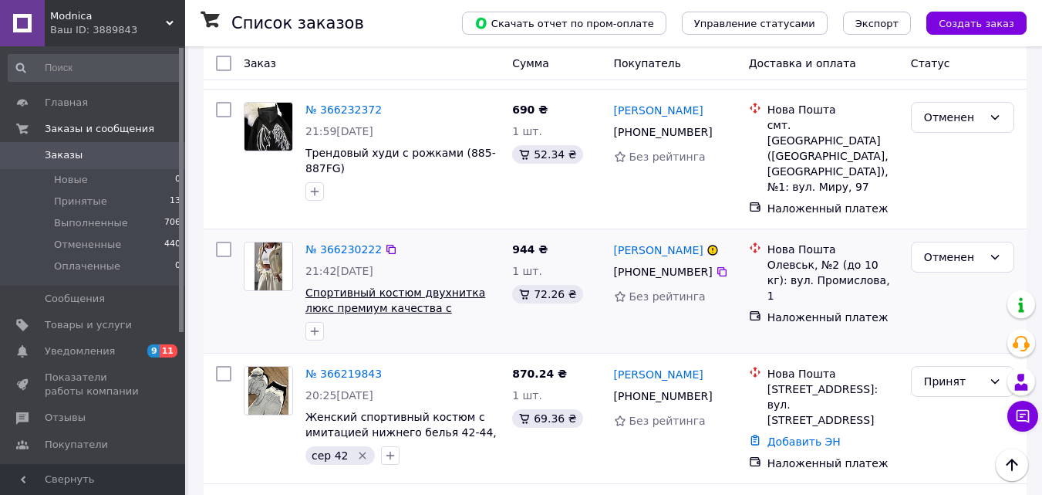
click at [352, 286] on span "Спортивный костюм двухнитка люкс премиум качества с имитацией белья Розміри: 42…" at bounding box center [400, 315] width 189 height 59
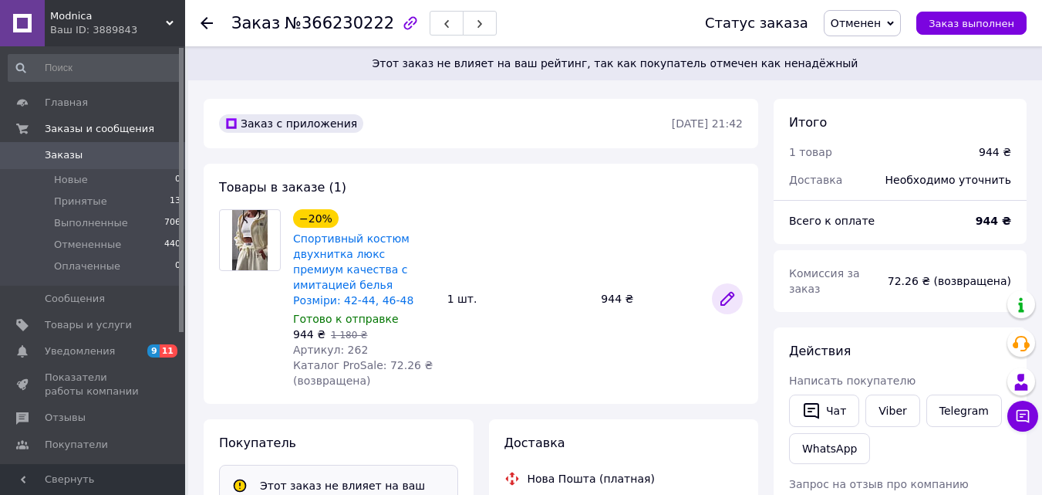
click at [727, 241] on div "−20% Спортивный костюм двухнитка люкс премиум качества с имитацией белья Розмір…" at bounding box center [518, 298] width 462 height 185
click at [733, 290] on icon at bounding box center [727, 298] width 19 height 19
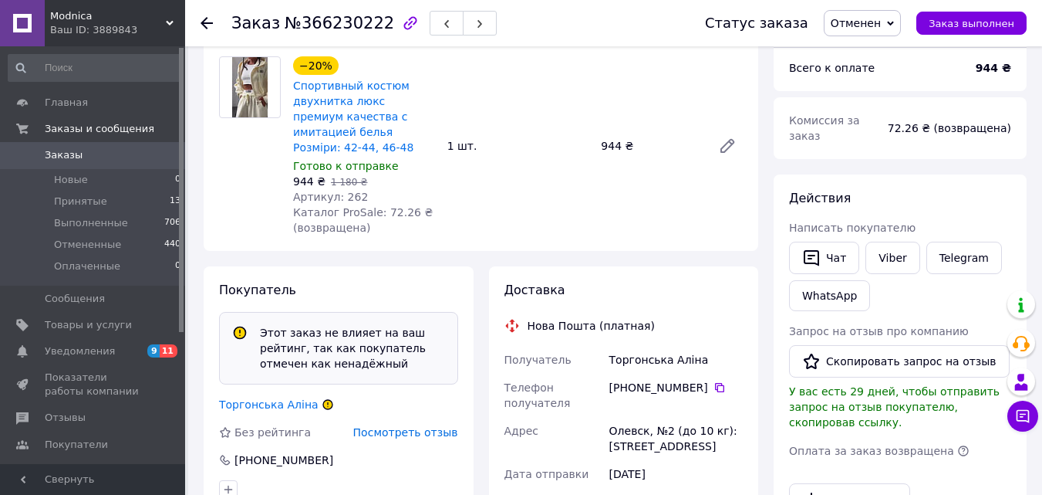
scroll to position [154, 0]
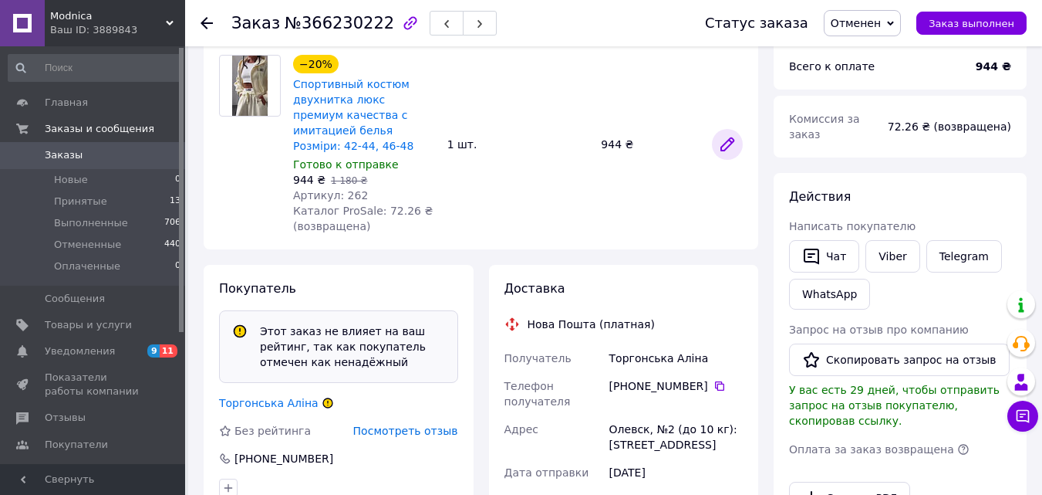
click at [730, 138] on icon at bounding box center [727, 144] width 12 height 12
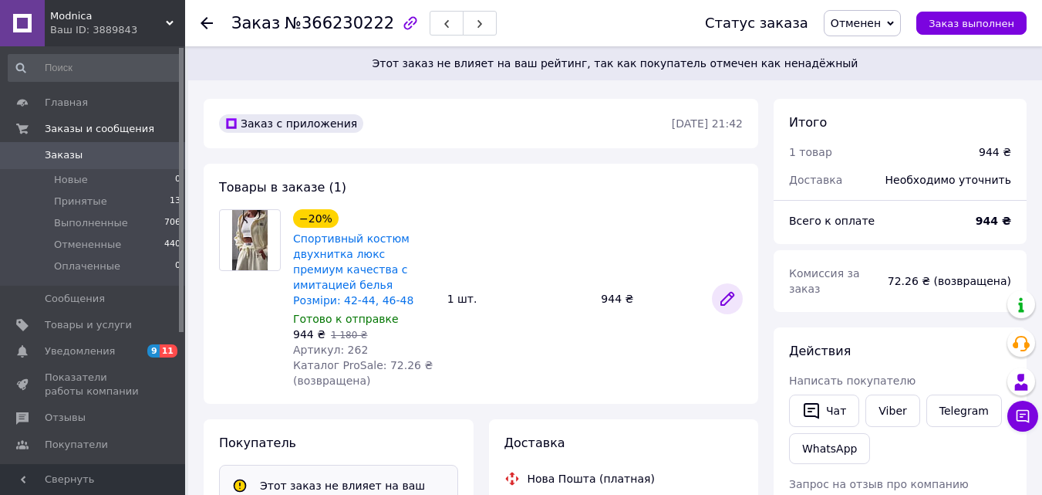
click at [728, 292] on icon at bounding box center [727, 298] width 12 height 12
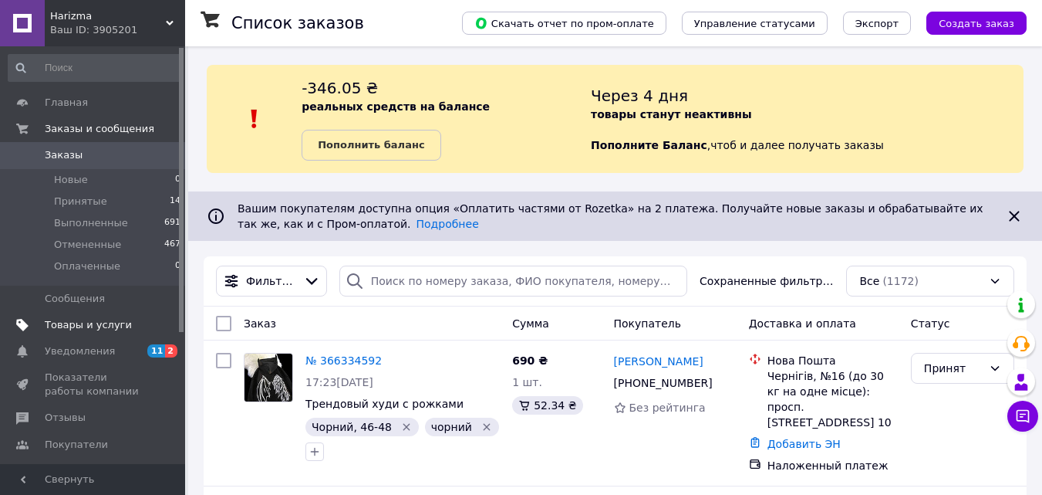
click at [100, 314] on link "Товары и услуги" at bounding box center [95, 325] width 190 height 26
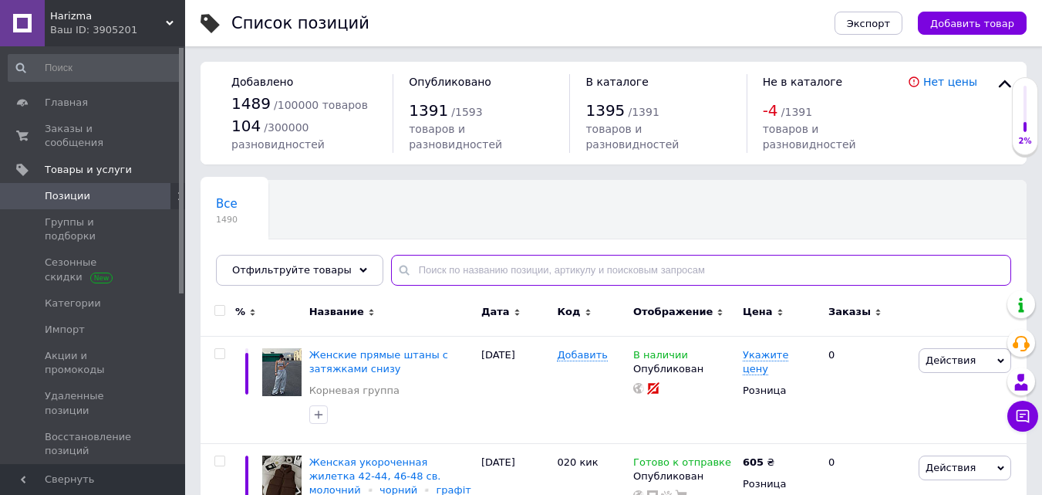
click at [438, 262] on input "text" at bounding box center [701, 270] width 620 height 31
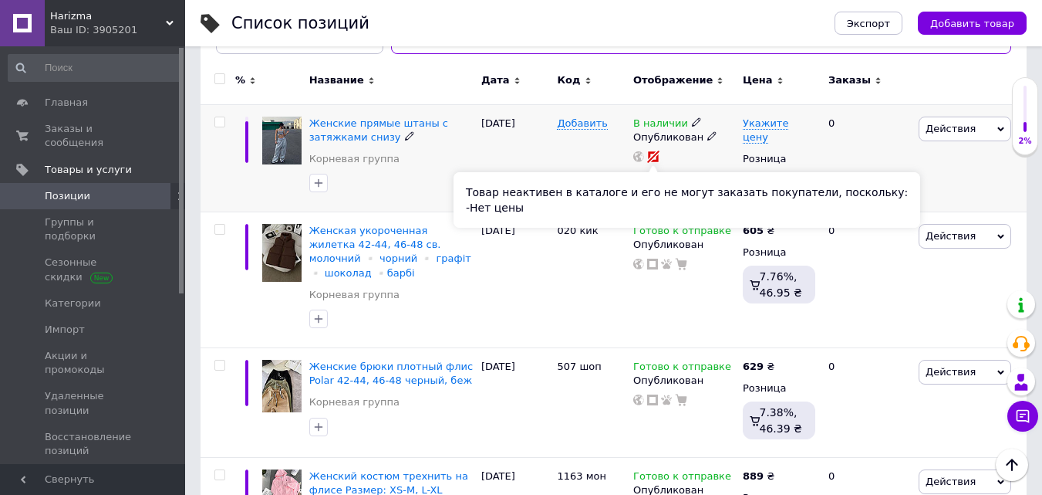
scroll to position [77, 0]
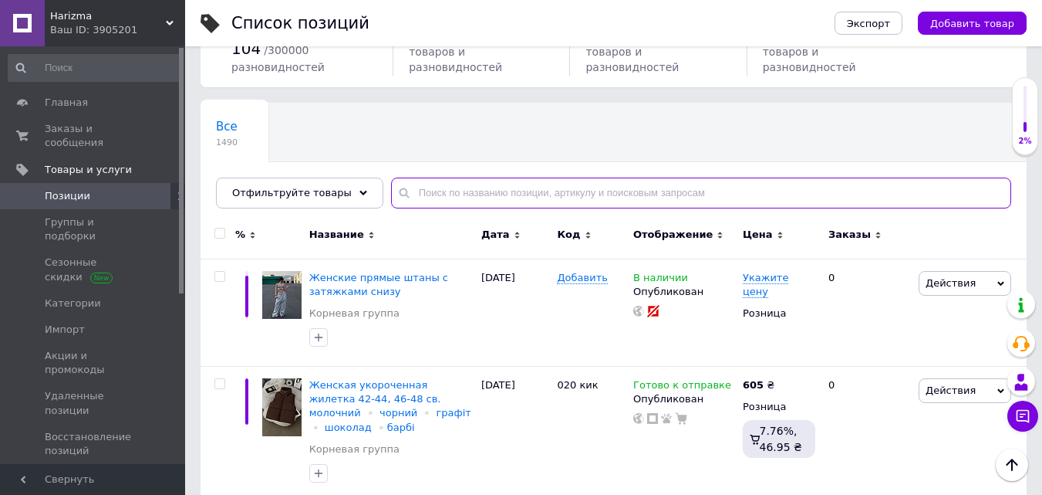
click at [454, 189] on input "text" at bounding box center [701, 192] width 620 height 31
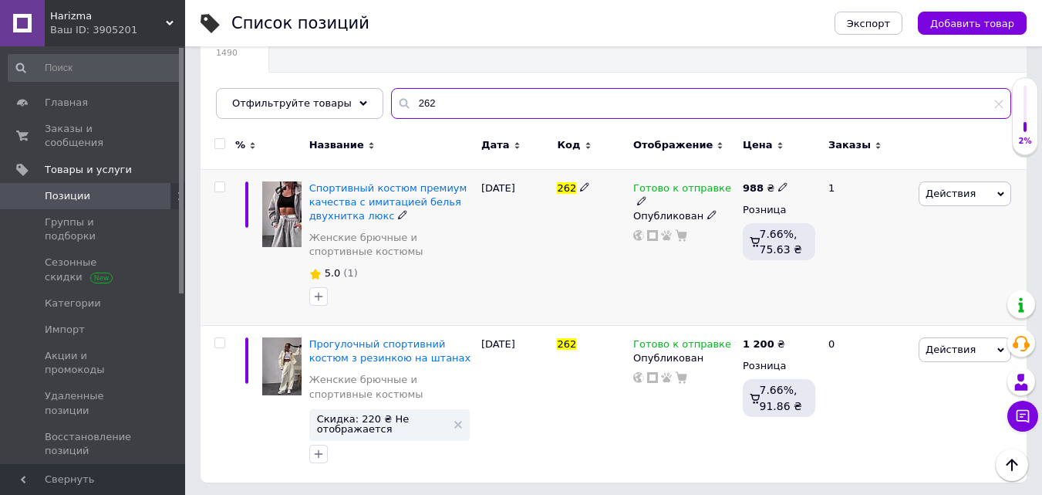
scroll to position [170, 0]
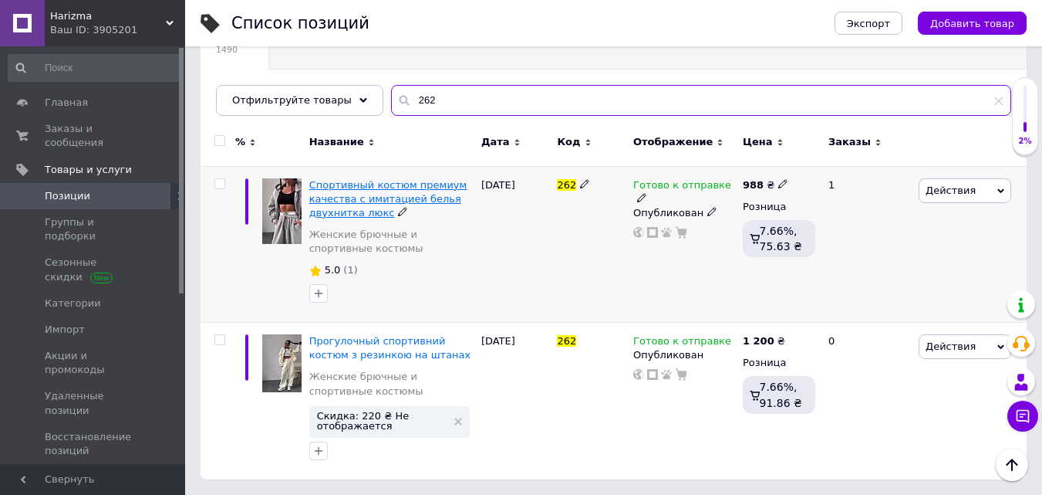
type input "262"
click at [383, 187] on span "Спортивный костюм премиум качества с имитацией белья двухнитка люкс" at bounding box center [388, 198] width 158 height 39
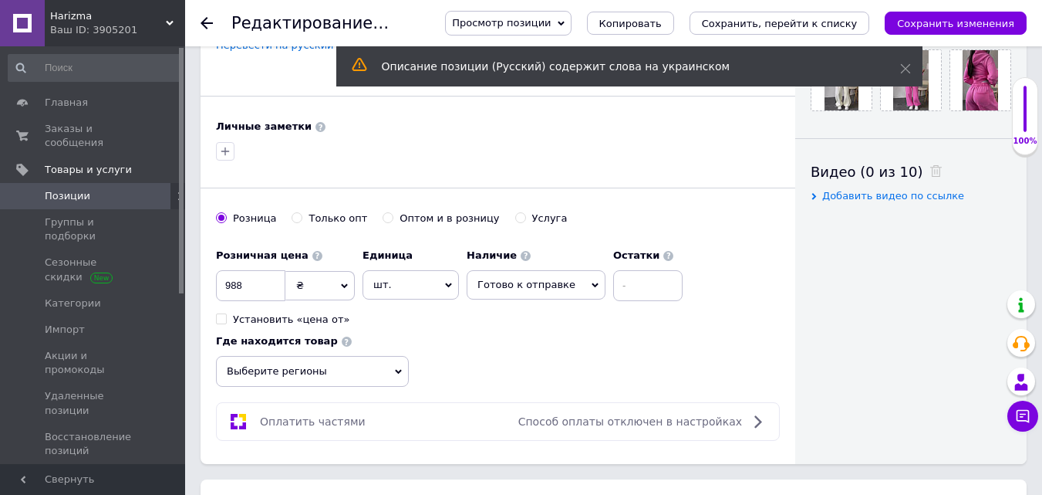
scroll to position [694, 0]
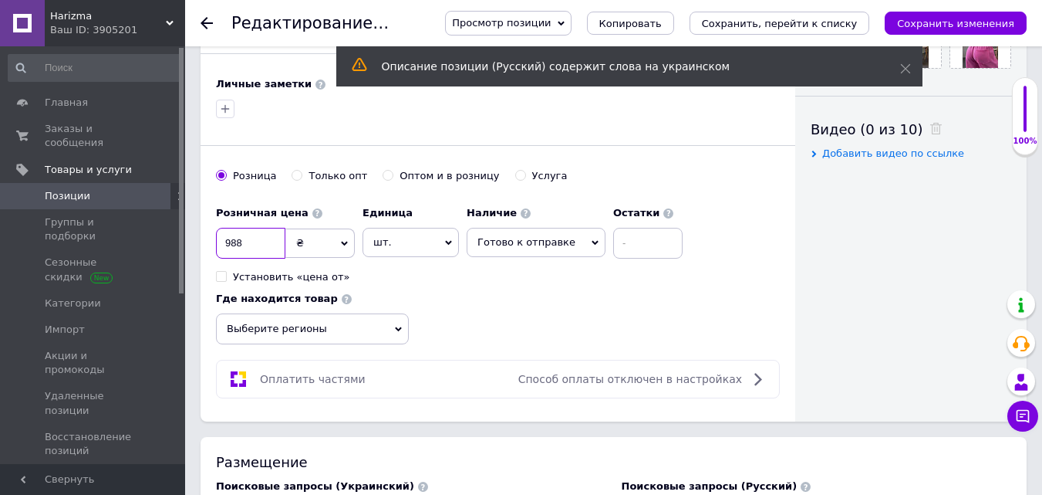
click at [258, 228] on input "988" at bounding box center [250, 243] width 69 height 31
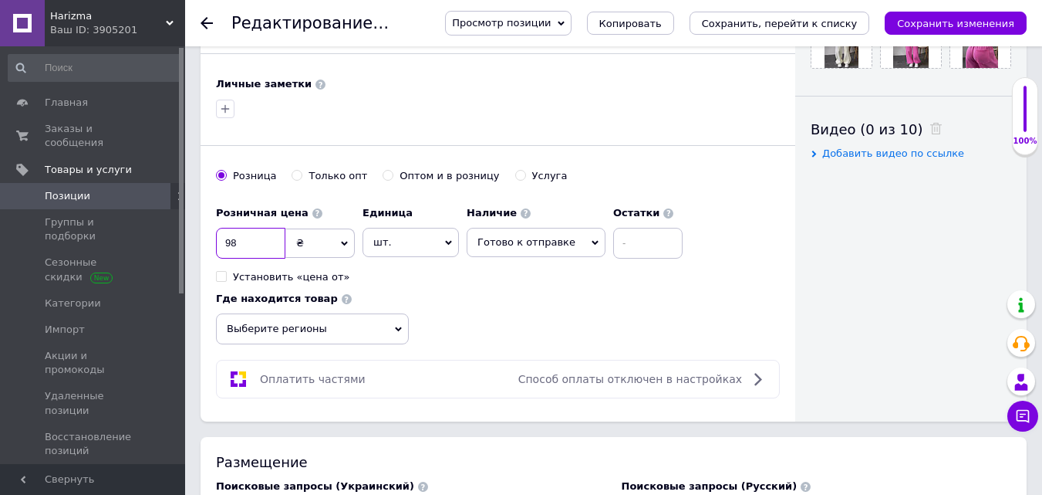
type input "9"
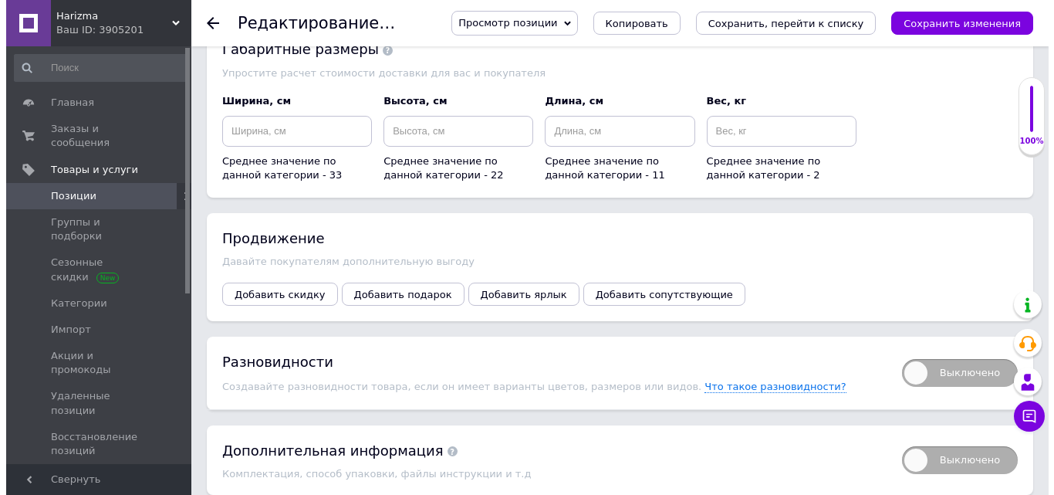
scroll to position [2333, 0]
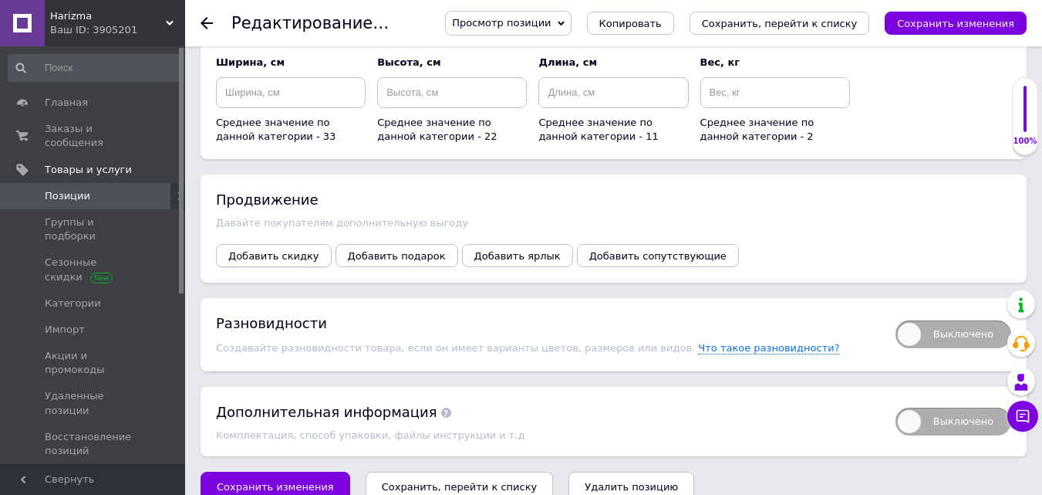
type input "1180"
click at [282, 250] on span "Добавить скидку" at bounding box center [273, 256] width 91 height 12
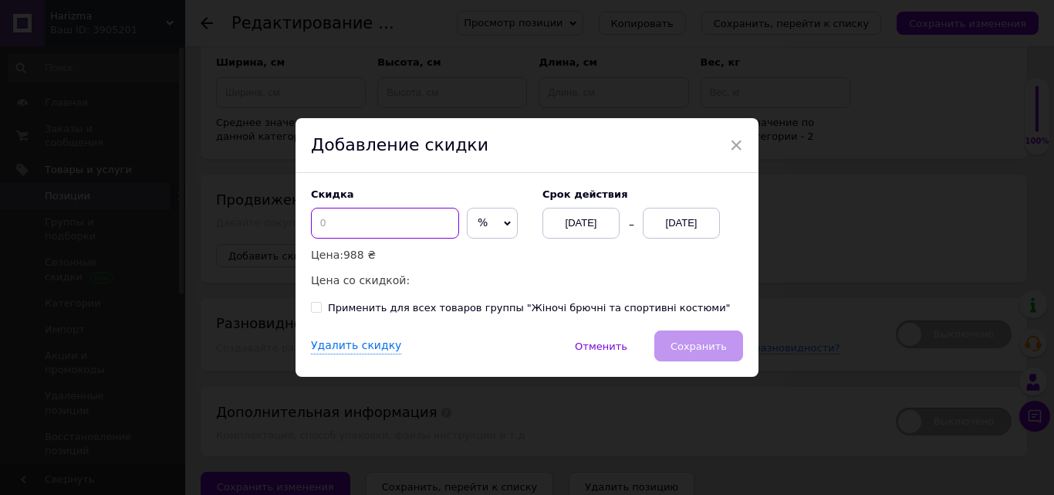
click at [343, 224] on input at bounding box center [385, 223] width 148 height 31
type input "2"
click at [593, 225] on div "12.10.2025" at bounding box center [580, 223] width 77 height 31
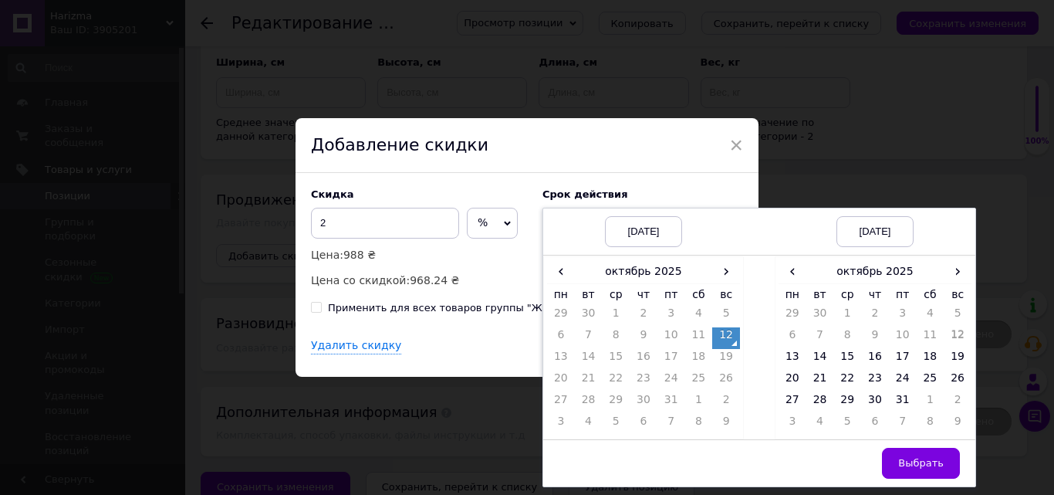
click at [728, 337] on td "12" at bounding box center [726, 338] width 28 height 22
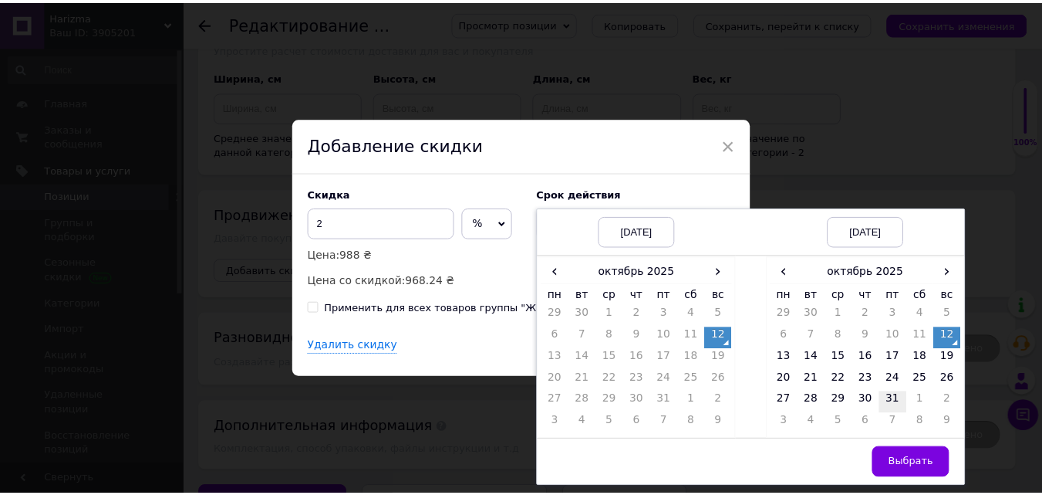
scroll to position [2348, 0]
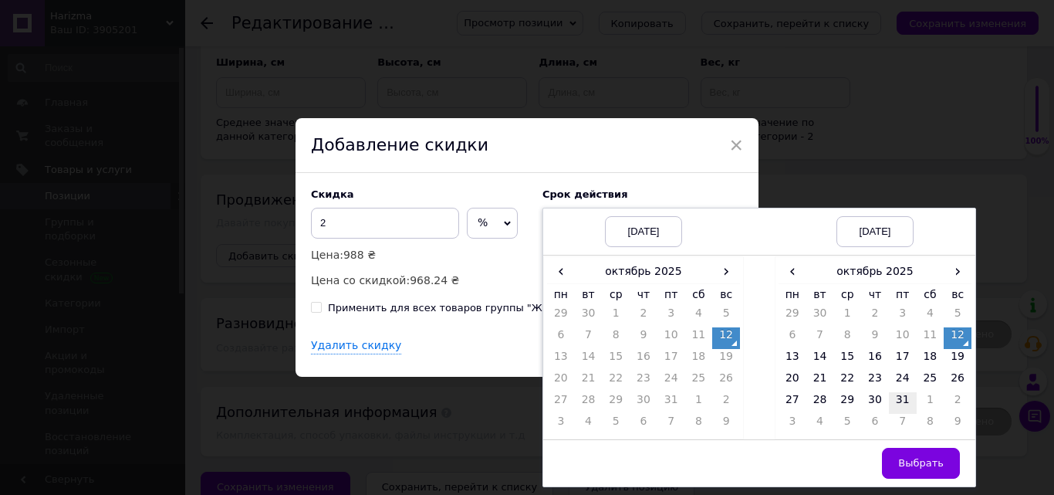
click at [900, 398] on td "31" at bounding box center [903, 403] width 28 height 22
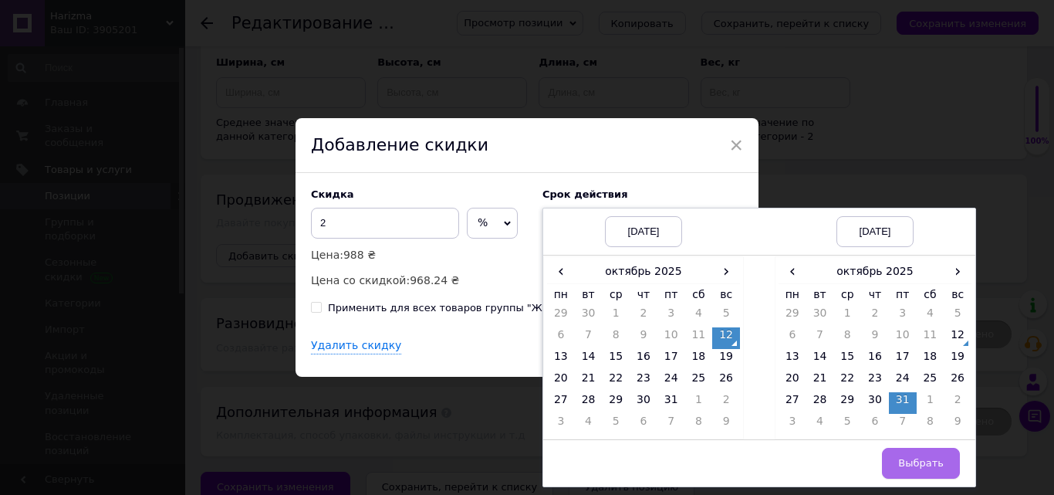
click at [917, 458] on span "Выбрать" at bounding box center [921, 463] width 46 height 12
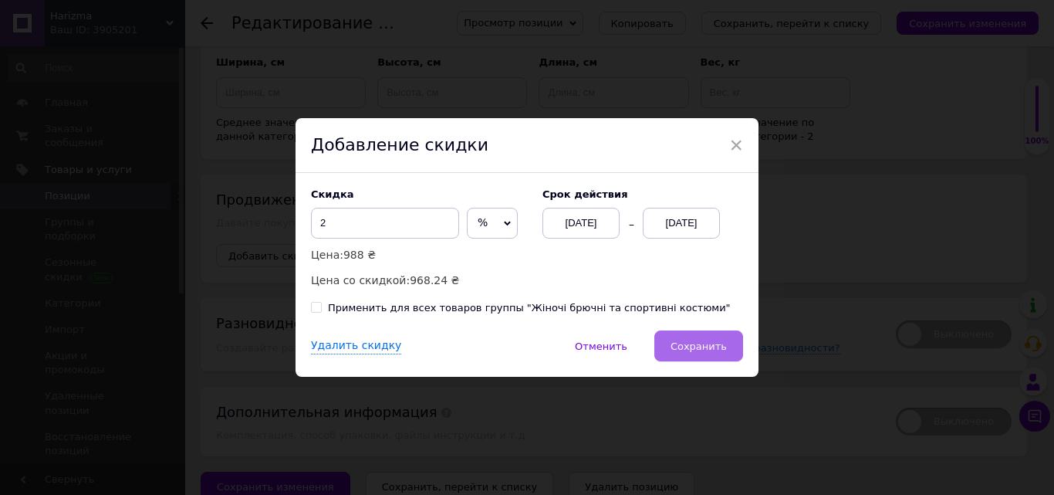
click at [712, 341] on span "Сохранить" at bounding box center [699, 346] width 56 height 12
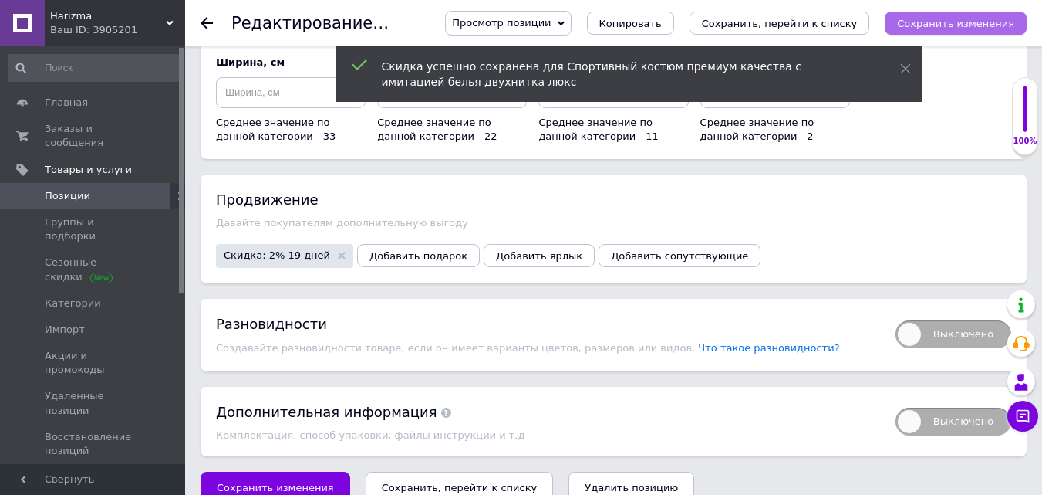
click at [961, 15] on button "Сохранить изменения" at bounding box center [956, 23] width 142 height 23
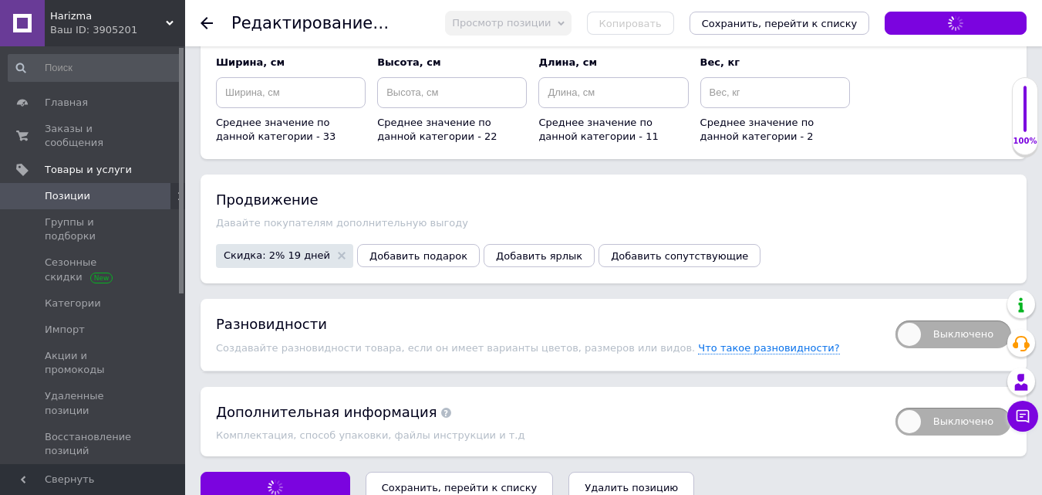
click at [201, 20] on icon at bounding box center [207, 23] width 12 height 12
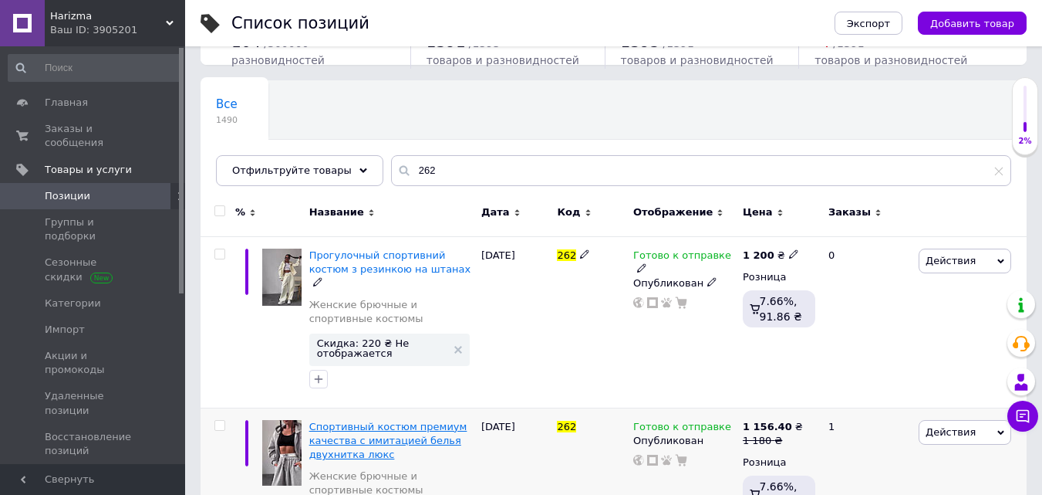
scroll to position [181, 0]
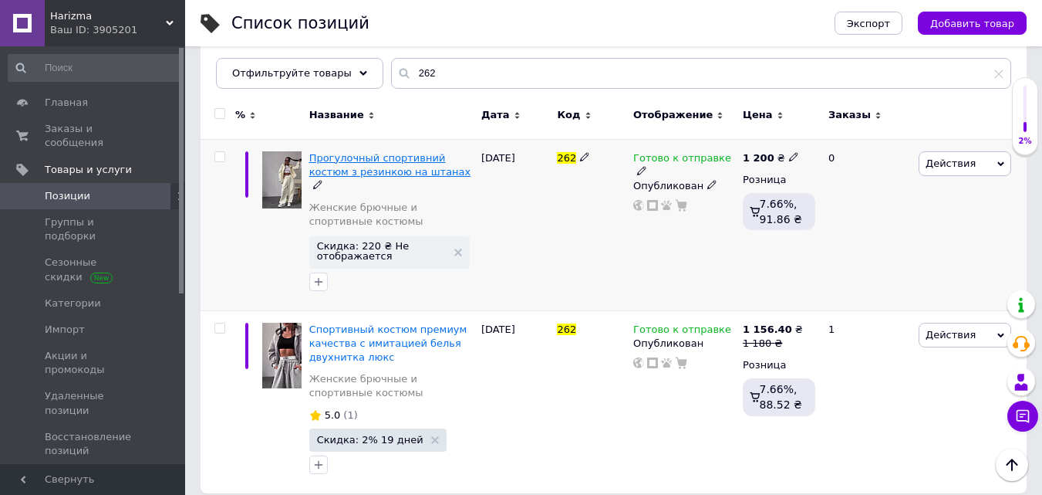
click at [372, 159] on span "Прогулочный спортивний костюм з резинкою на штанах" at bounding box center [390, 164] width 162 height 25
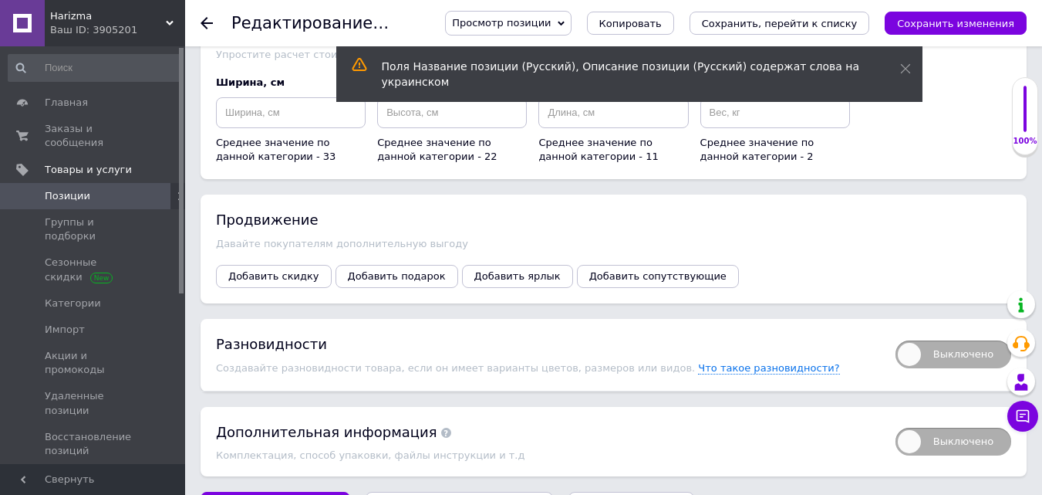
scroll to position [2331, 0]
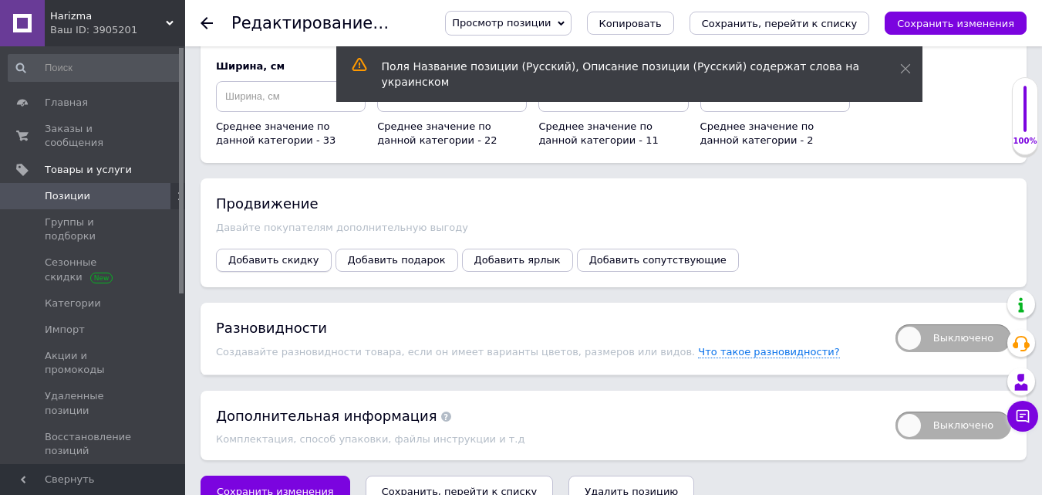
click at [299, 254] on span "Добавить скидку" at bounding box center [273, 260] width 91 height 12
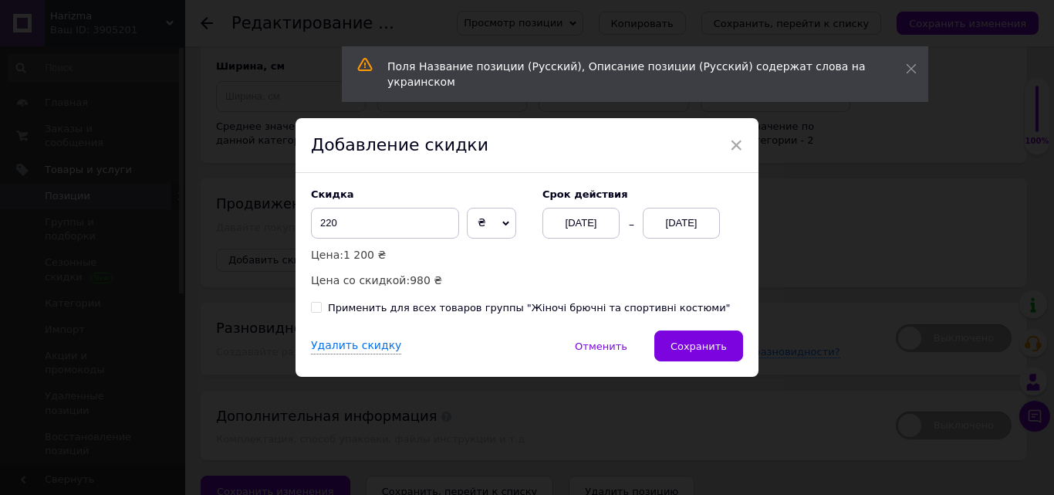
click at [497, 235] on span "₴" at bounding box center [491, 223] width 49 height 31
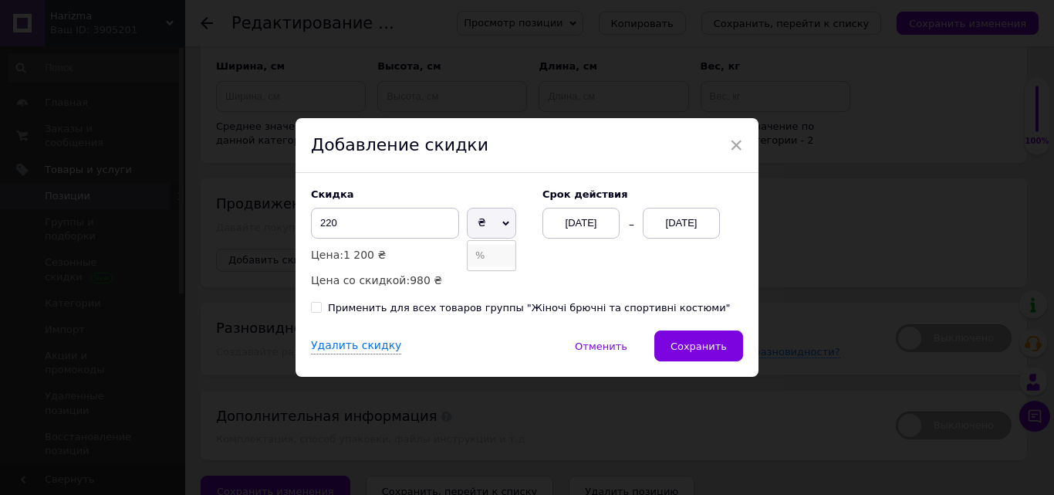
click at [495, 250] on li "%" at bounding box center [492, 256] width 48 height 22
click at [360, 226] on input "99.99" at bounding box center [385, 223] width 148 height 31
type input "9"
type input "3"
click at [605, 221] on div "12.10.2025" at bounding box center [580, 223] width 77 height 31
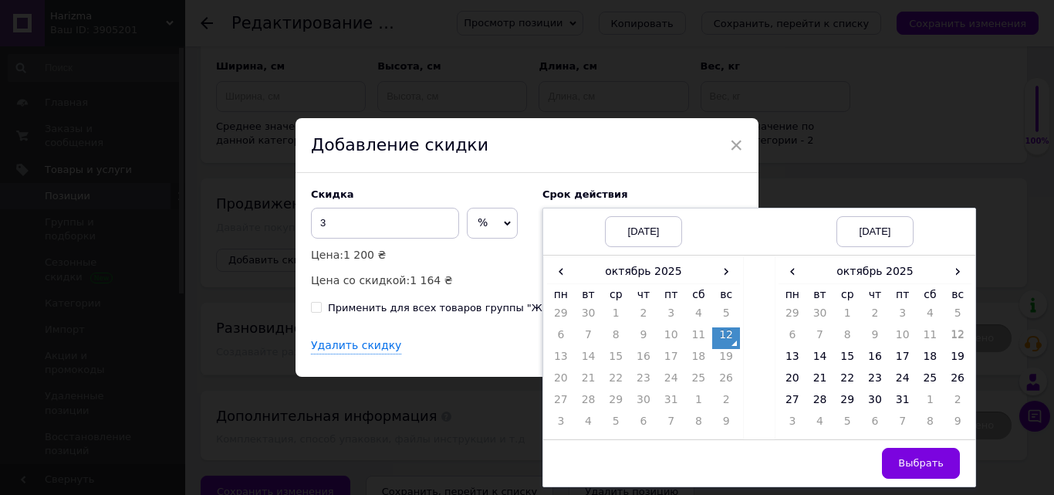
click at [712, 334] on td "12" at bounding box center [726, 338] width 28 height 22
click at [792, 395] on td "27" at bounding box center [793, 403] width 28 height 22
drag, startPoint x: 906, startPoint y: 456, endPoint x: 846, endPoint y: 400, distance: 81.9
click at [906, 456] on button "Выбрать" at bounding box center [921, 463] width 78 height 31
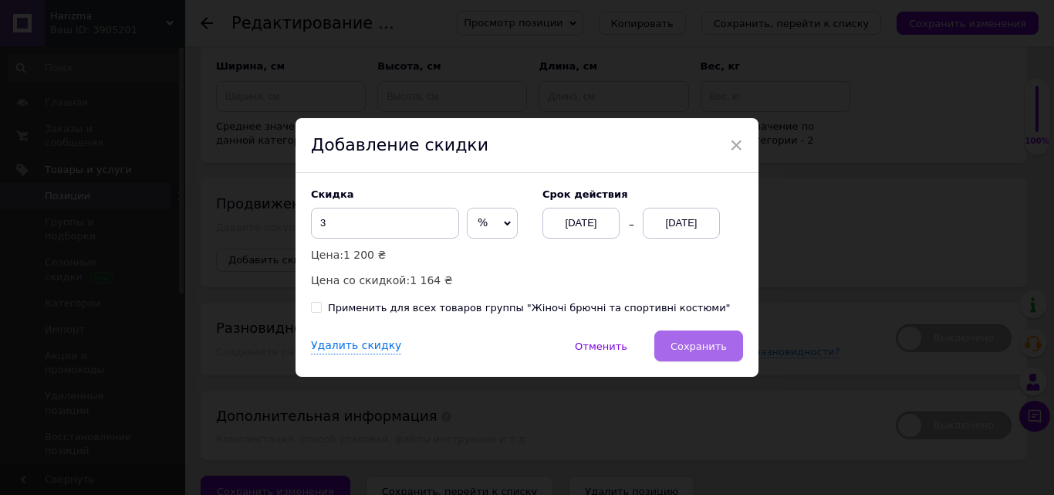
click at [688, 335] on button "Сохранить" at bounding box center [698, 345] width 89 height 31
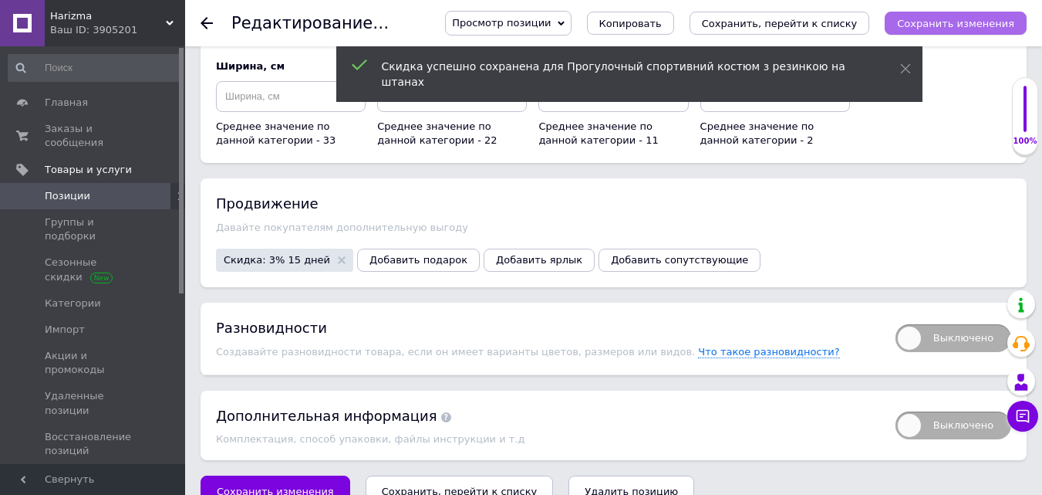
click at [968, 18] on icon "Сохранить изменения" at bounding box center [955, 24] width 117 height 12
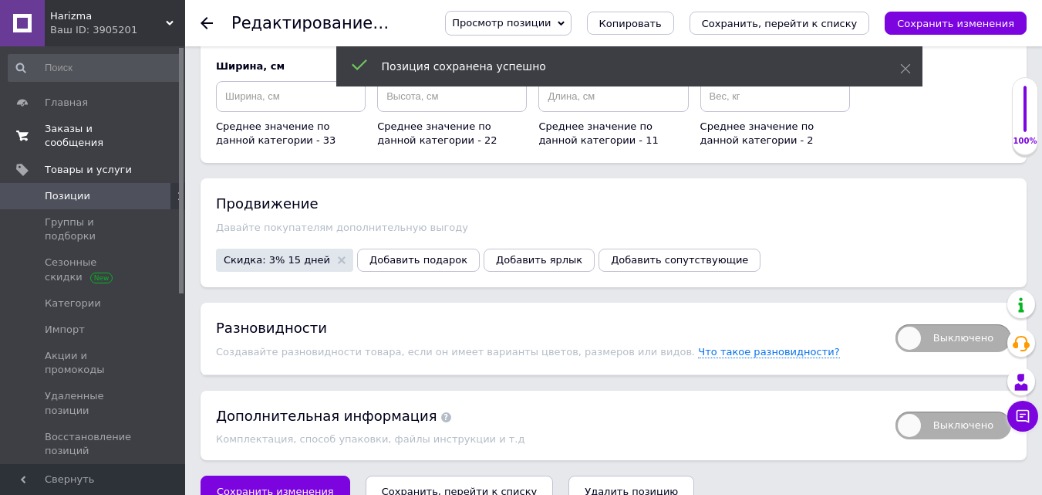
scroll to position [2346, 0]
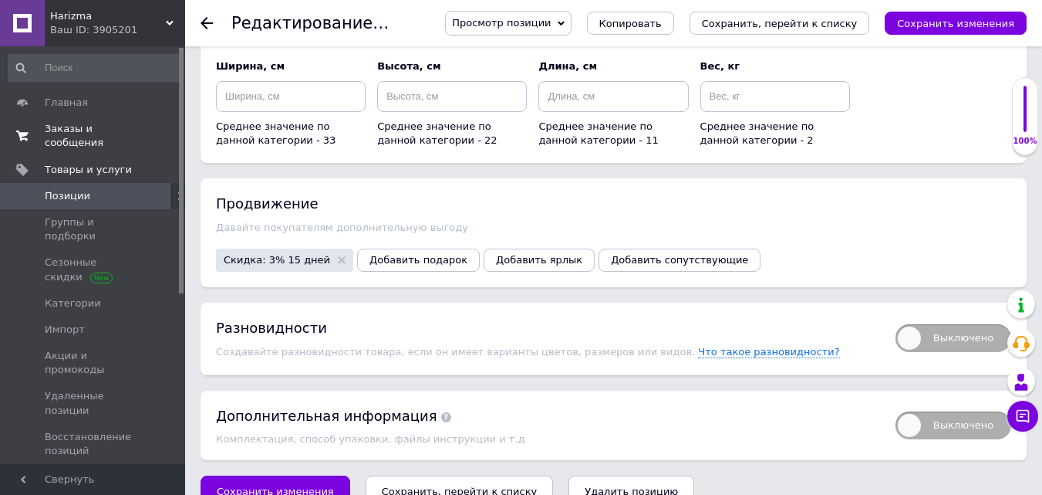
click at [86, 125] on span "Заказы и сообщения" at bounding box center [94, 136] width 98 height 28
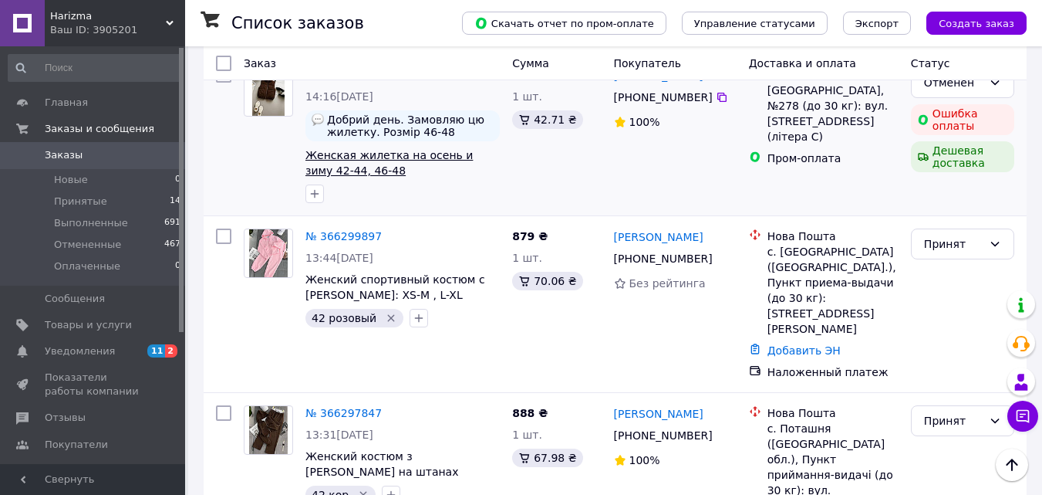
scroll to position [694, 0]
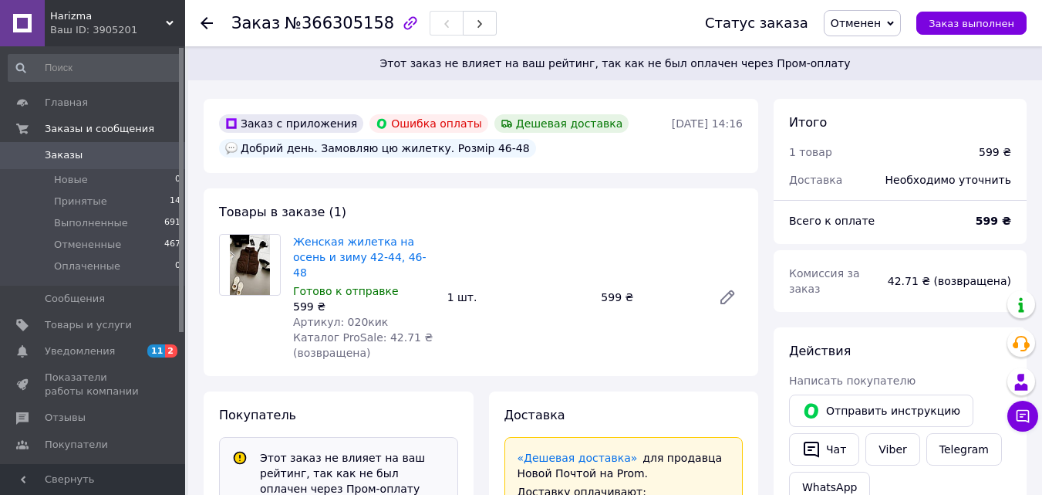
click at [204, 20] on use at bounding box center [207, 23] width 12 height 12
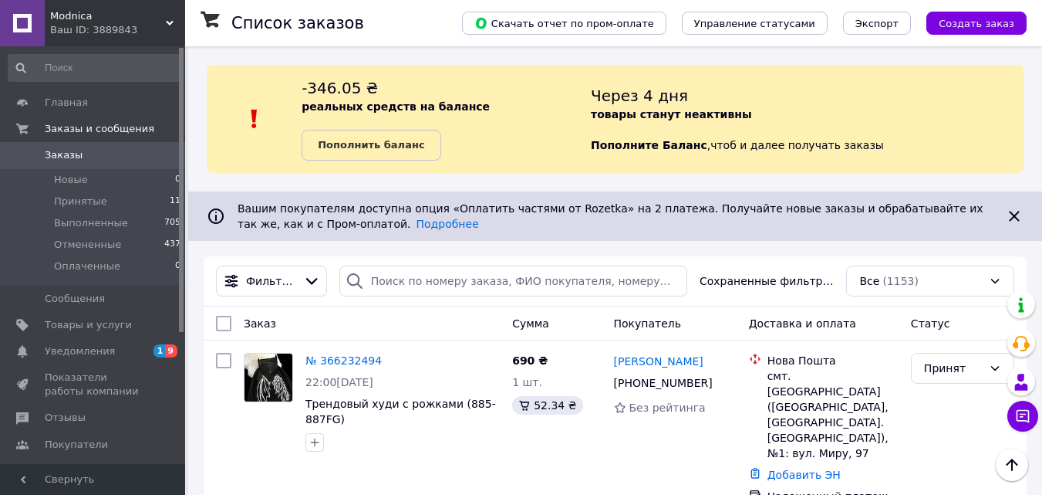
scroll to position [772, 0]
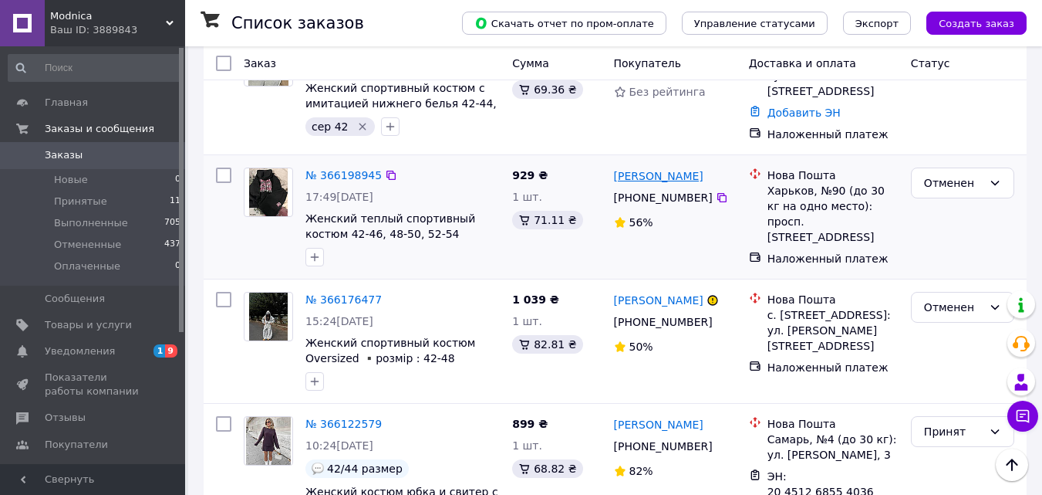
click at [645, 168] on link "[PERSON_NAME]" at bounding box center [659, 175] width 90 height 15
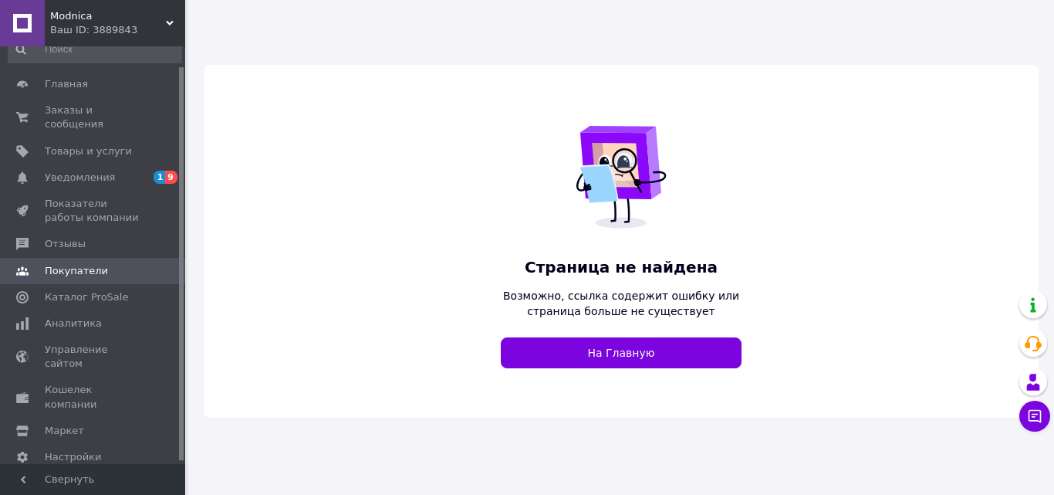
scroll to position [23, 0]
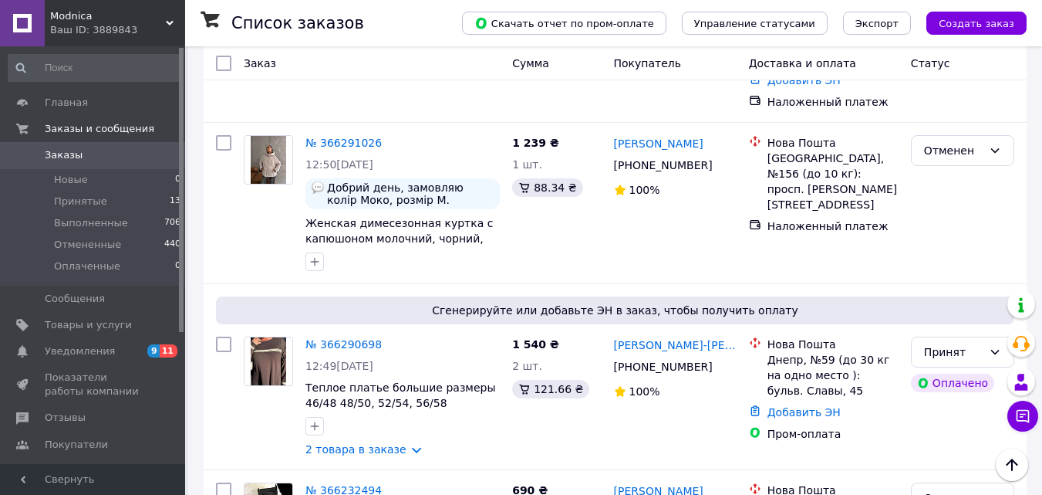
scroll to position [849, 0]
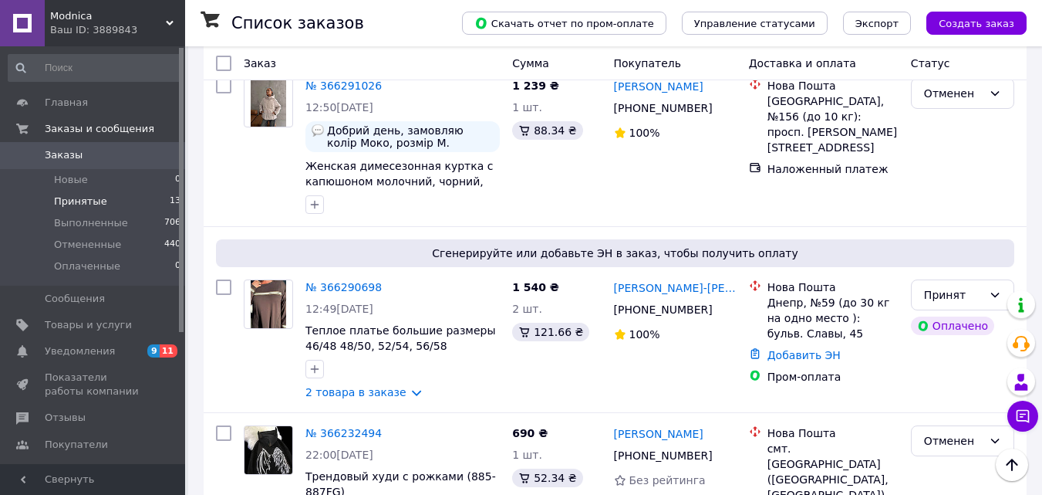
click at [83, 197] on span "Принятые" at bounding box center [80, 201] width 53 height 14
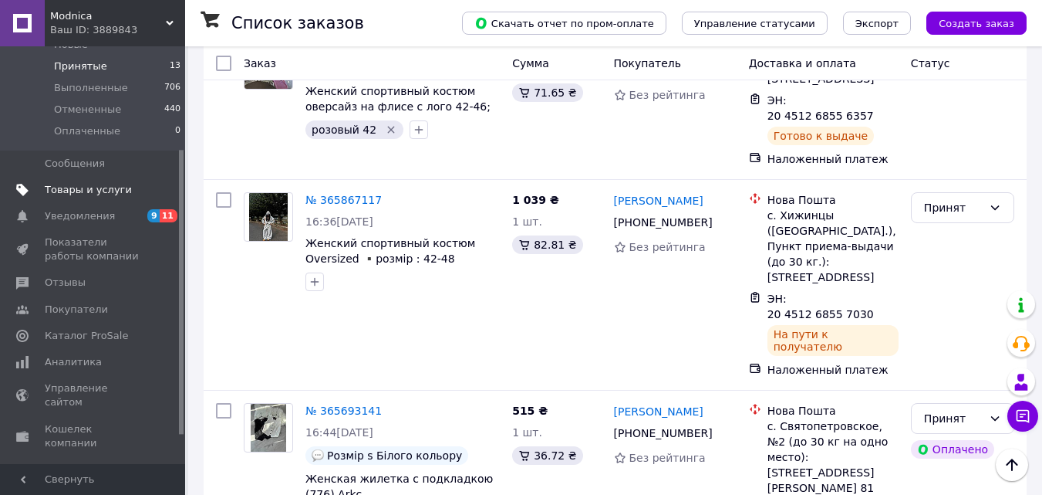
scroll to position [154, 0]
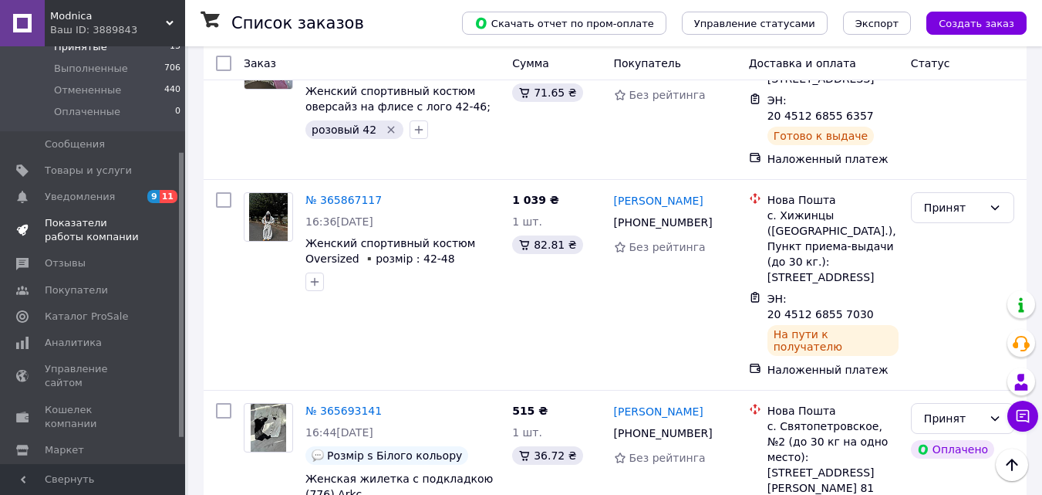
click at [59, 230] on span "Показатели работы компании" at bounding box center [94, 230] width 98 height 28
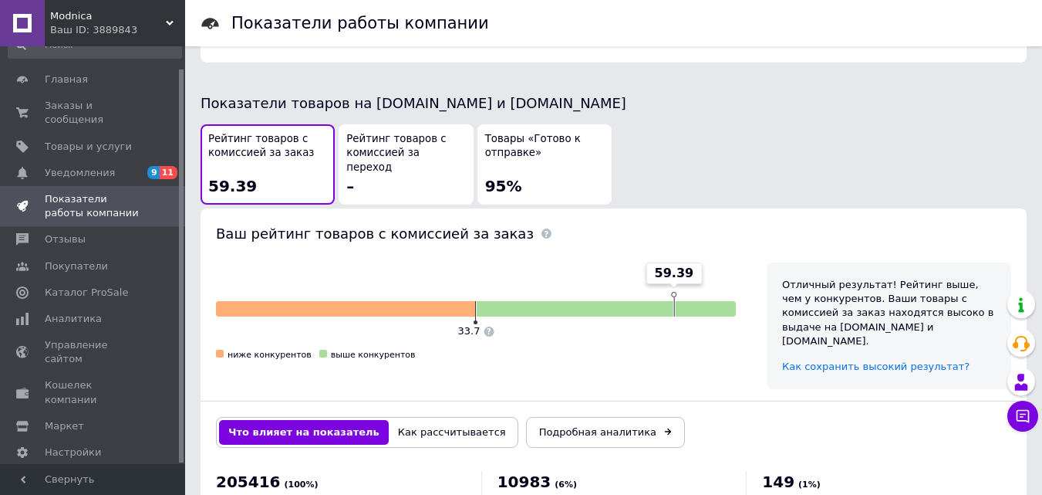
scroll to position [732, 0]
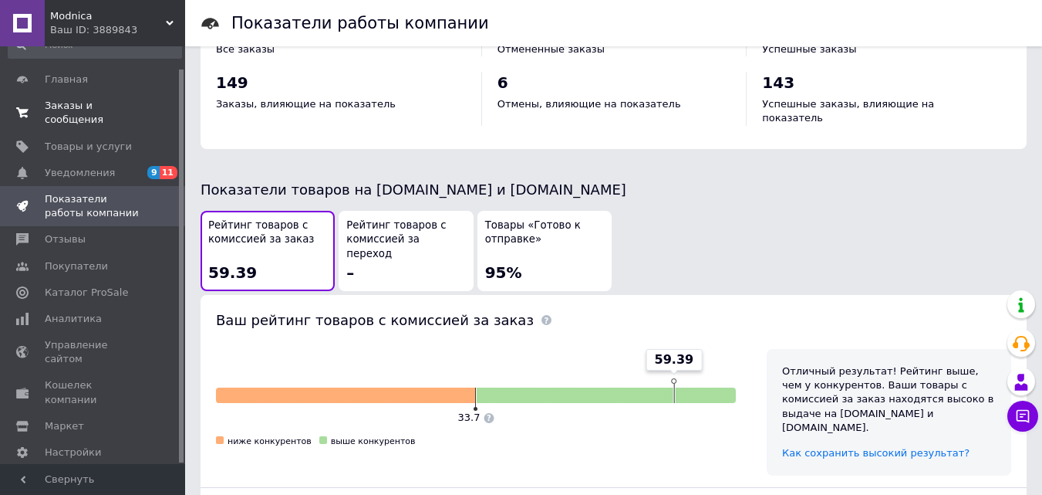
click at [57, 98] on link "Заказы и сообщения 0 0" at bounding box center [95, 113] width 190 height 40
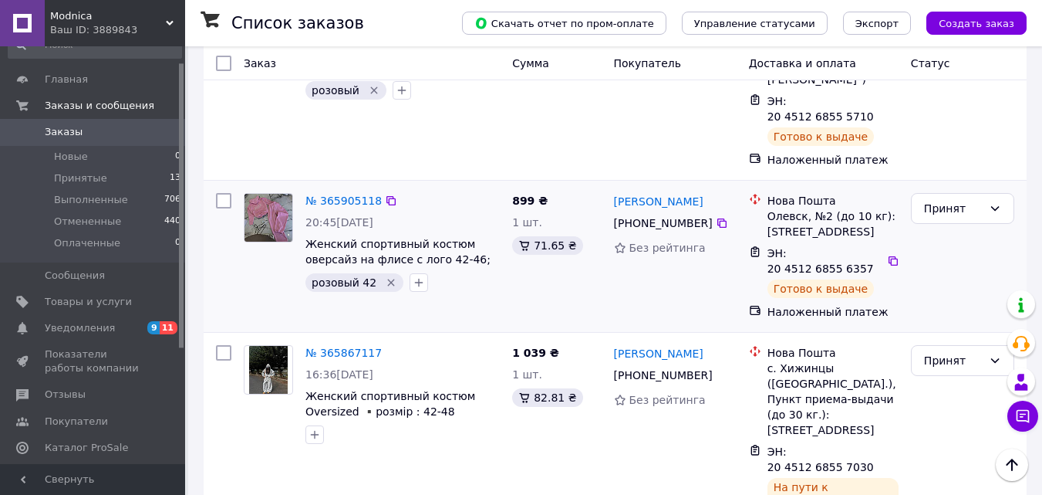
scroll to position [2833, 0]
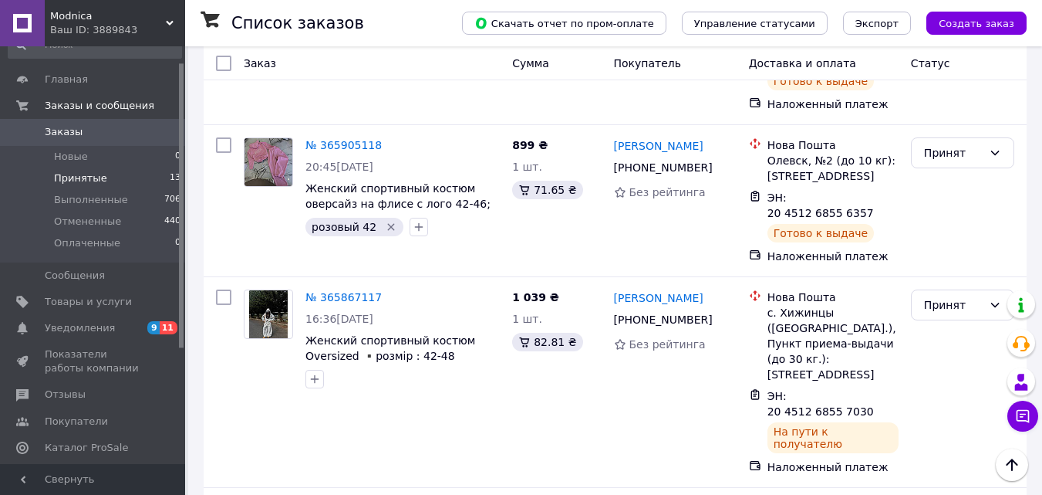
click at [69, 173] on span "Принятые" at bounding box center [80, 178] width 53 height 14
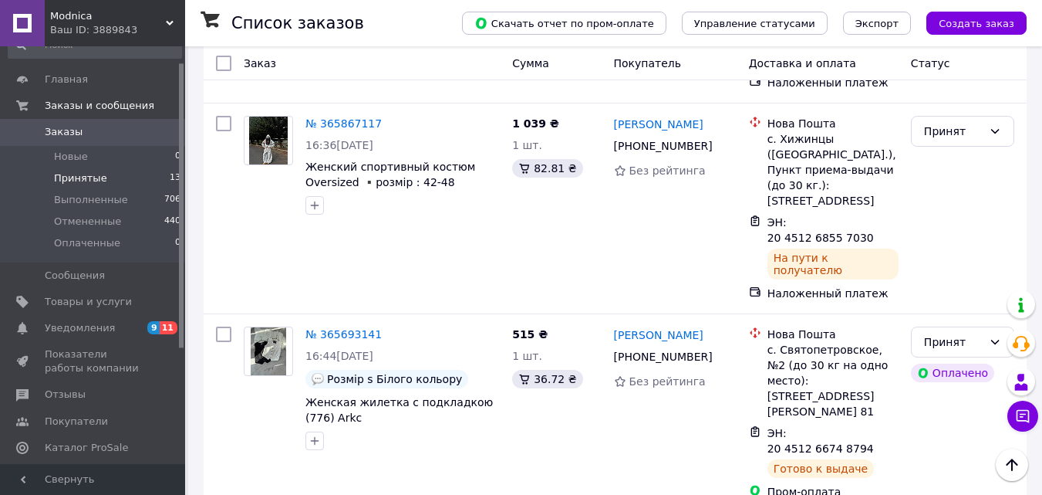
scroll to position [1937, 0]
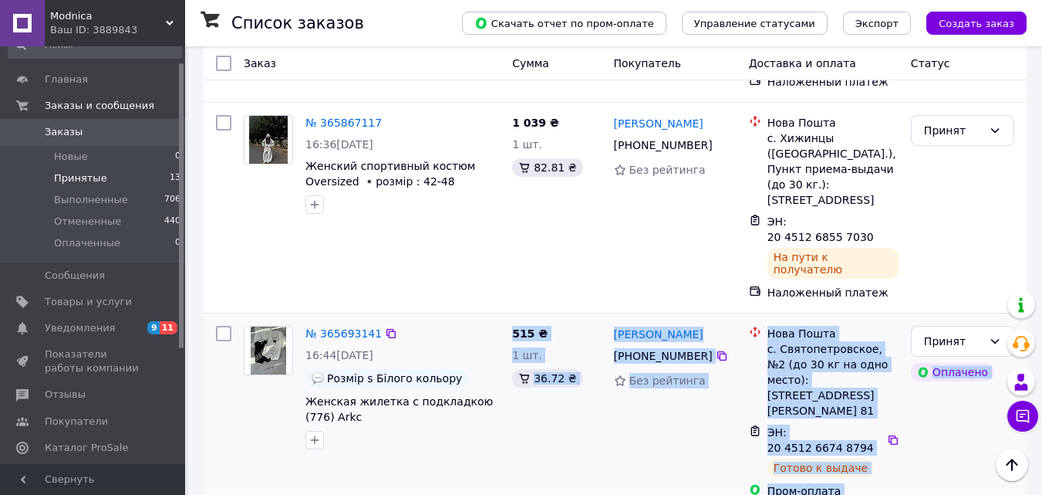
drag, startPoint x: 463, startPoint y: 324, endPoint x: 484, endPoint y: 306, distance: 27.4
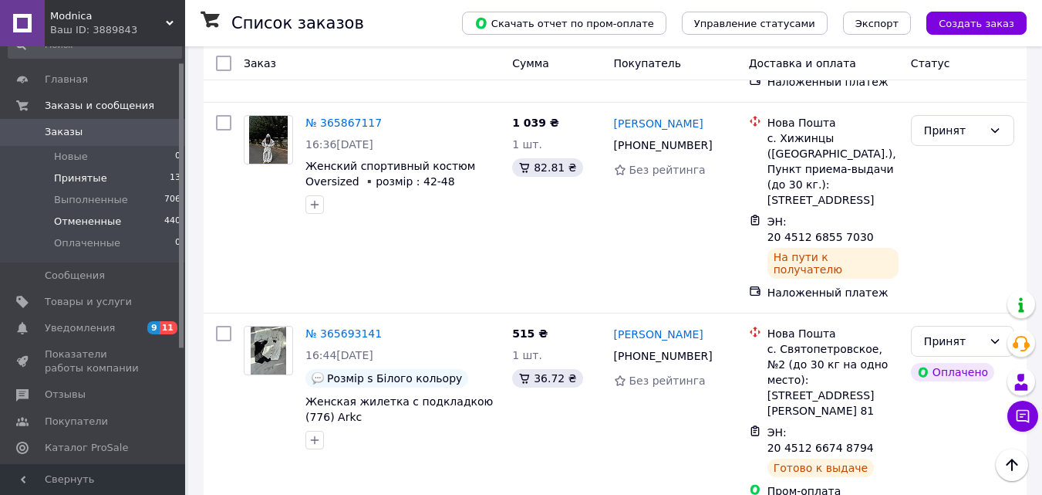
click at [90, 228] on span "Отмененные" at bounding box center [87, 222] width 67 height 14
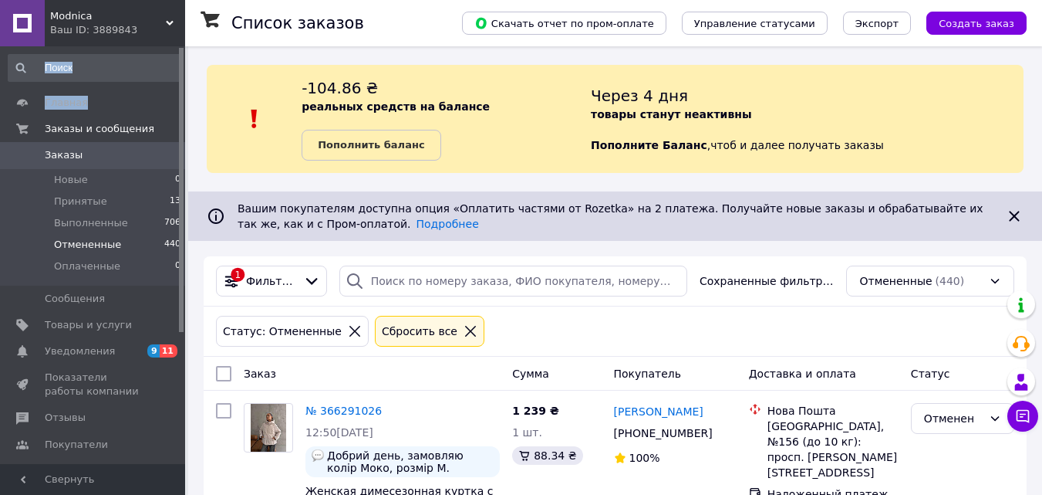
click at [119, 57] on div "Главная Заказы и сообщения Заказы 0 Новые 0 Принятые 13 Выполненные 706 Отменен…" at bounding box center [95, 257] width 190 height 422
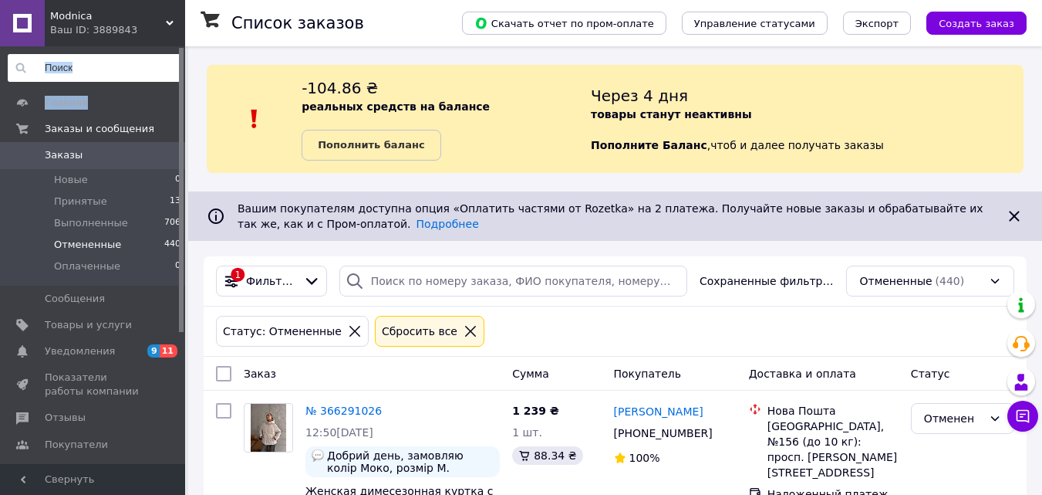
click at [132, 65] on input at bounding box center [95, 68] width 174 height 28
click at [133, 69] on input at bounding box center [95, 68] width 174 height 28
click at [134, 69] on input at bounding box center [95, 68] width 174 height 28
click at [136, 70] on input at bounding box center [95, 68] width 174 height 28
